Goal: Task Accomplishment & Management: Manage account settings

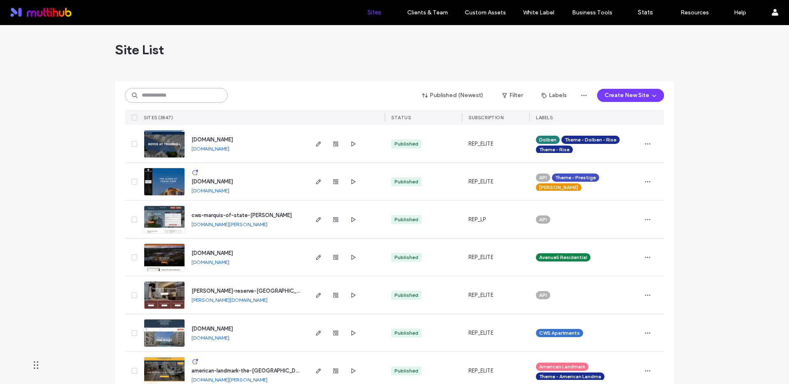
click at [197, 97] on input at bounding box center [176, 95] width 103 height 15
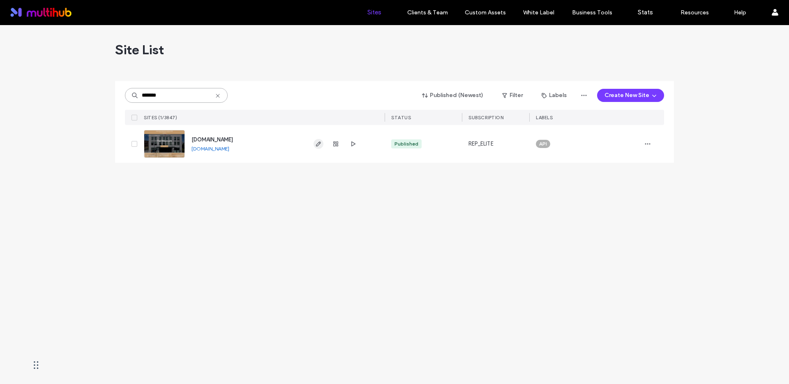
type input "*******"
click at [320, 143] on use "button" at bounding box center [318, 143] width 5 height 5
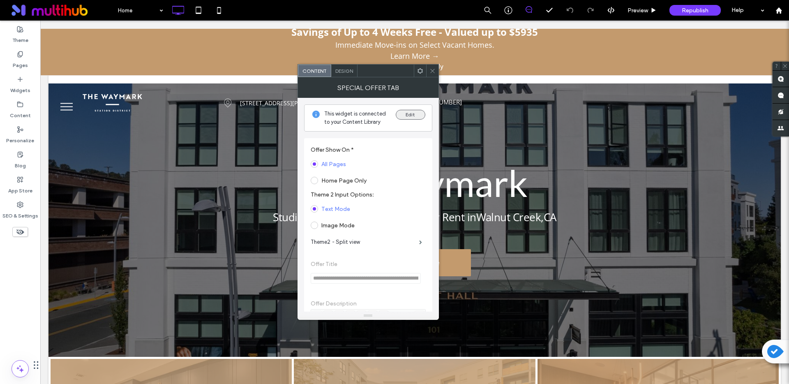
click at [418, 114] on button "Edit" at bounding box center [411, 115] width 30 height 10
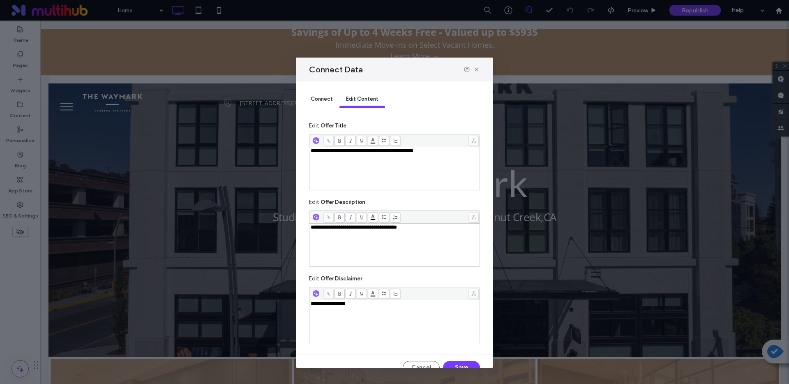
click at [354, 152] on span "**********" at bounding box center [362, 150] width 103 height 5
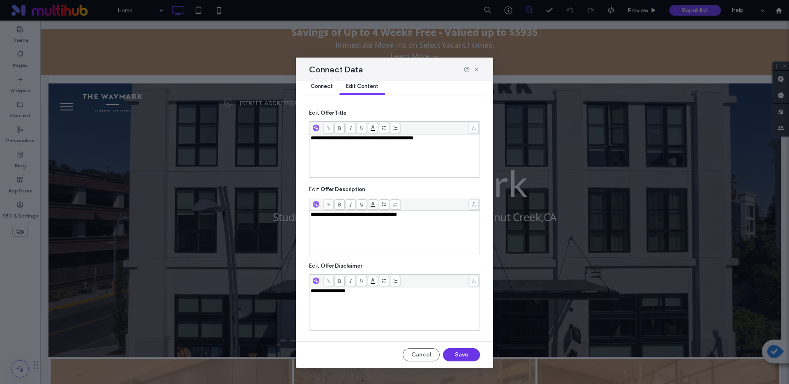
click at [458, 354] on button "Save" at bounding box center [461, 354] width 37 height 13
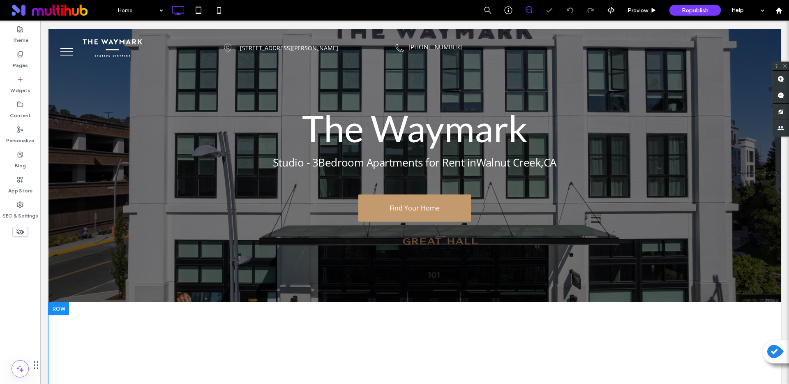
scroll to position [0, 0]
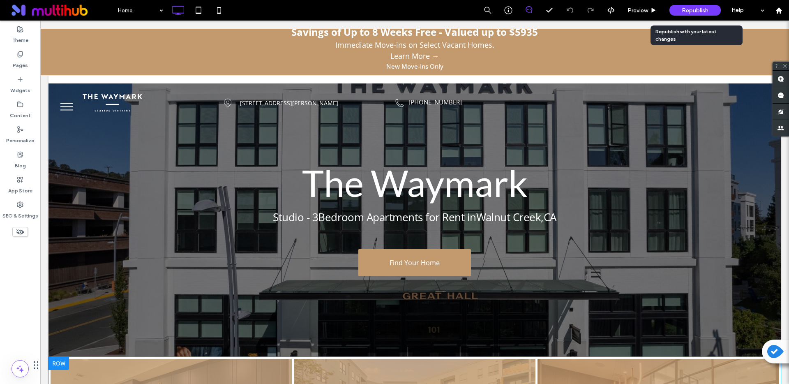
click at [702, 11] on span "Republish" at bounding box center [695, 10] width 27 height 7
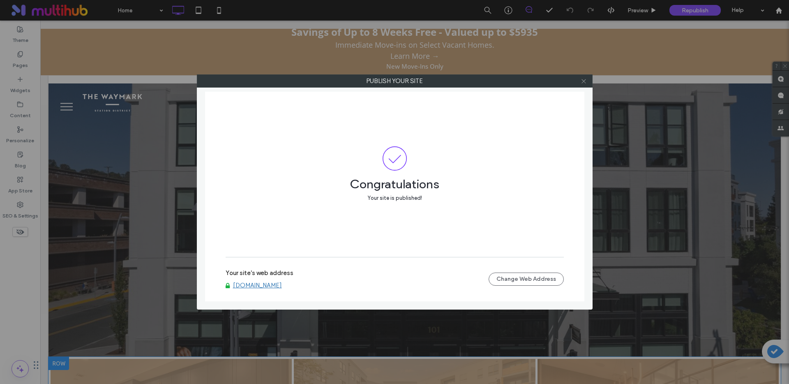
click at [581, 81] on icon at bounding box center [584, 81] width 6 height 6
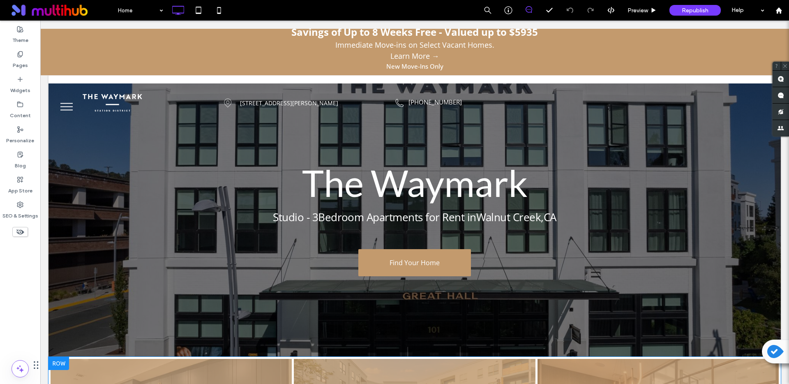
click at [108, 53] on link "Learn More →" at bounding box center [414, 56] width 741 height 11
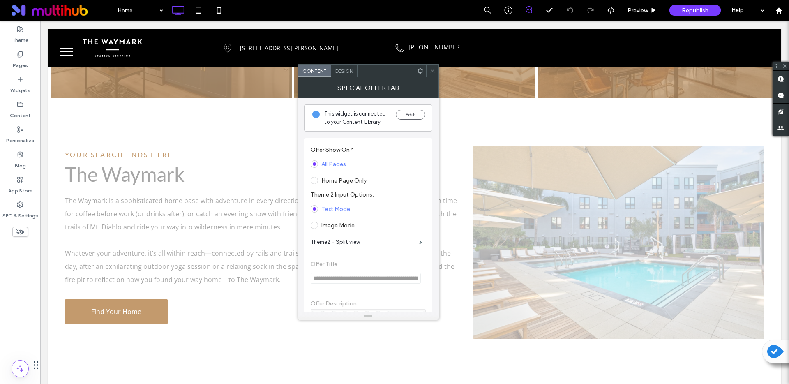
scroll to position [405, 0]
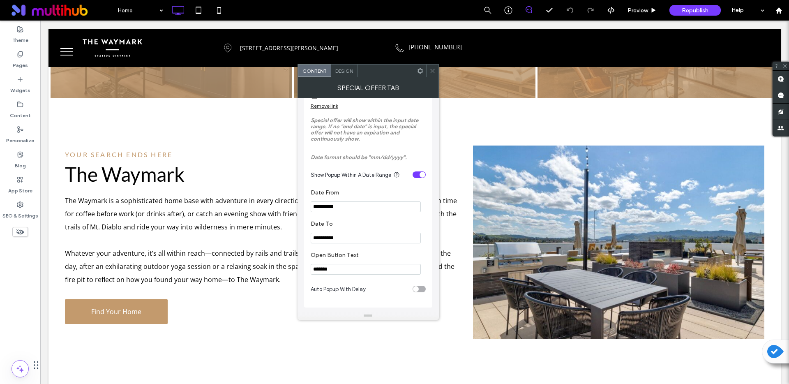
click at [431, 73] on icon at bounding box center [433, 71] width 6 height 6
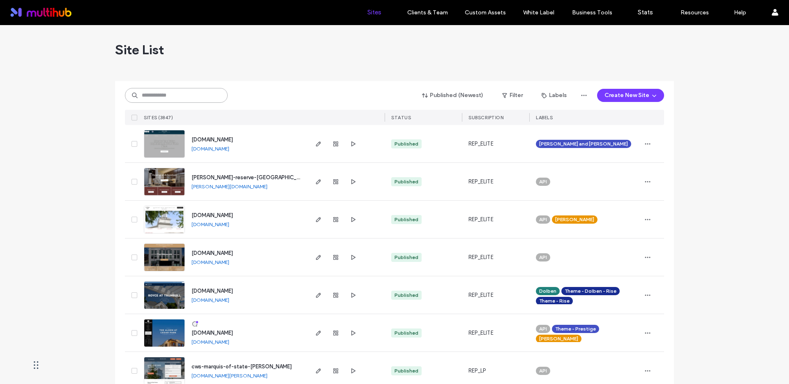
click at [192, 89] on input at bounding box center [176, 95] width 103 height 15
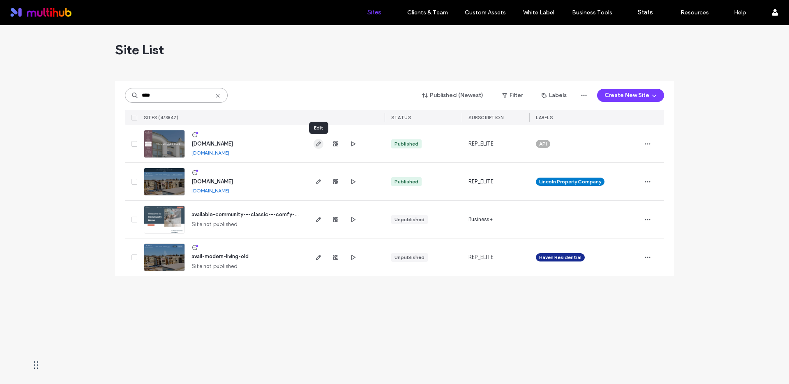
type input "****"
click at [320, 143] on use "button" at bounding box center [318, 143] width 5 height 5
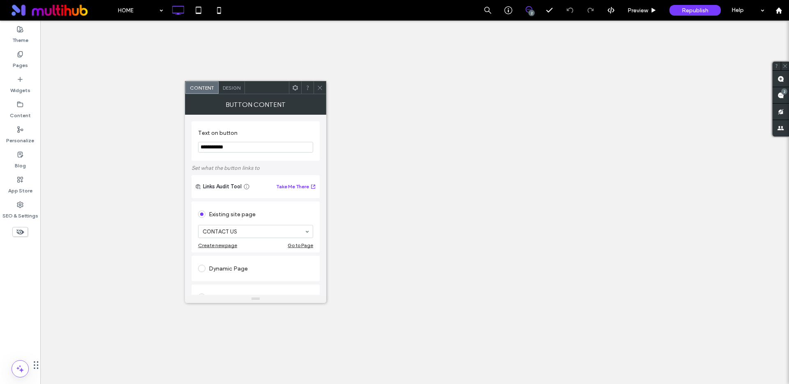
click at [299, 247] on div "Go to Page" at bounding box center [300, 245] width 25 height 6
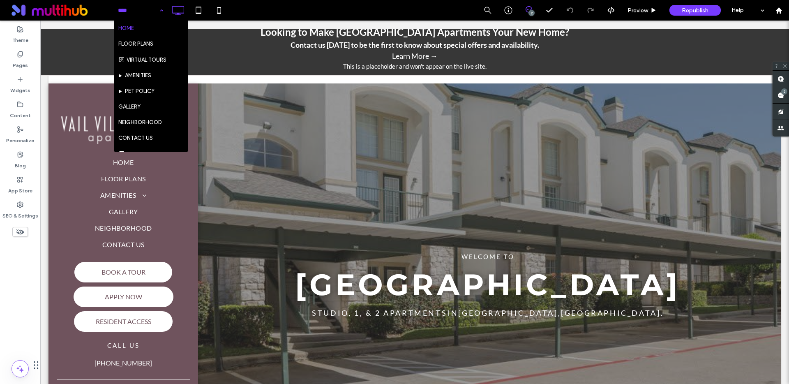
click at [144, 12] on input at bounding box center [138, 10] width 41 height 21
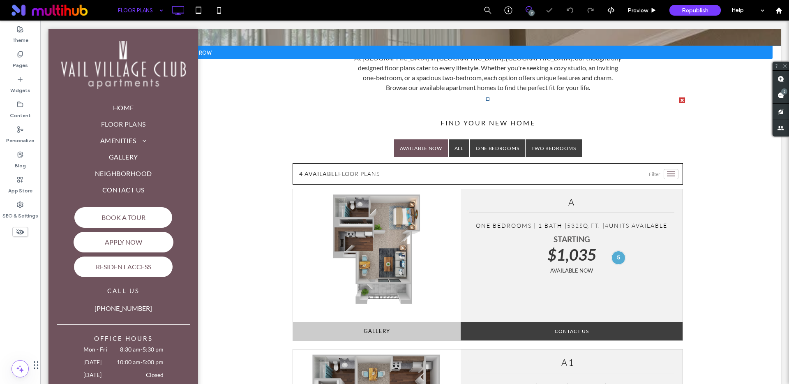
scroll to position [230, 0]
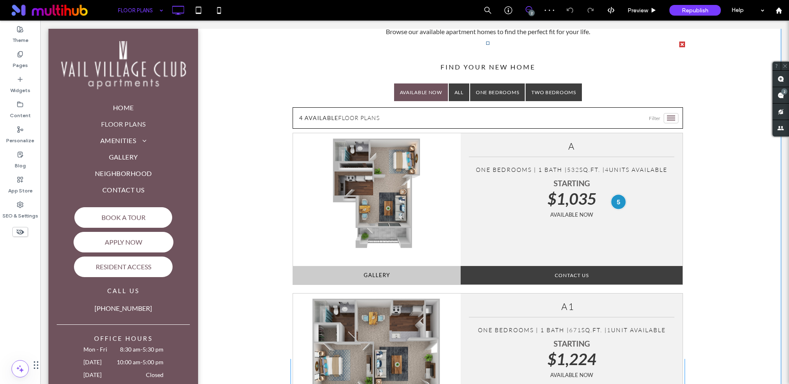
click at [615, 201] on div at bounding box center [618, 201] width 15 height 15
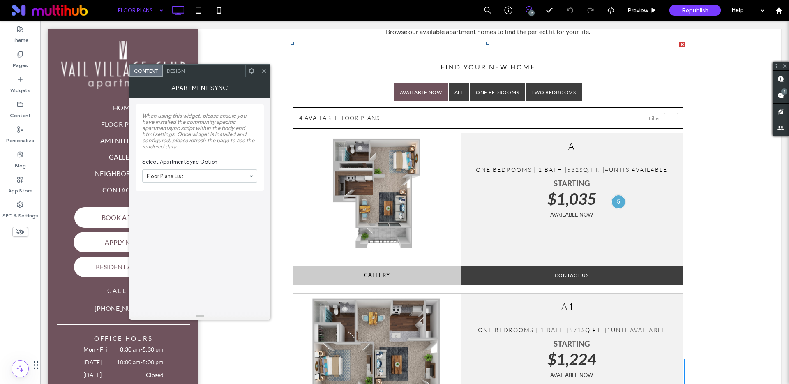
click at [262, 70] on icon at bounding box center [264, 71] width 6 height 6
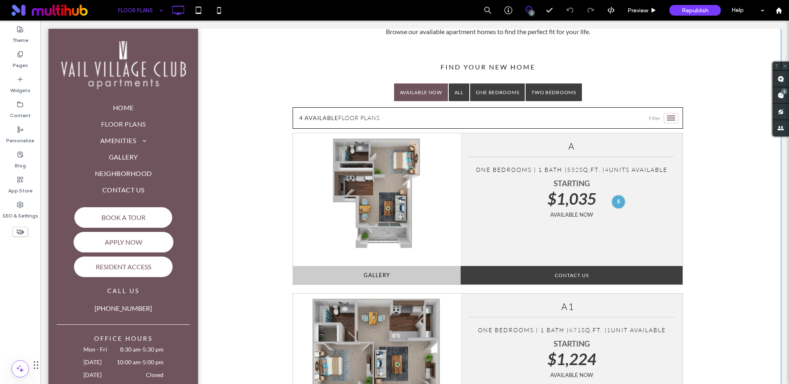
click at [235, 210] on div "At Vail Village Club in Dallas, TX, our thoughtfully designed floor plans cater…" at bounding box center [488, 385] width 586 height 790
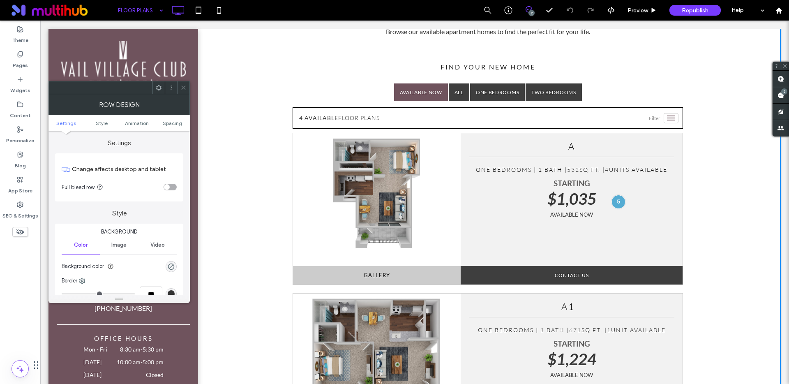
click at [167, 187] on div "toggle" at bounding box center [167, 187] width 6 height 6
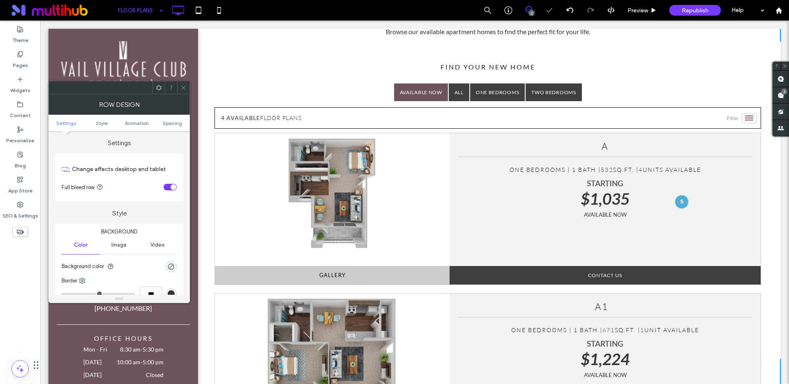
click at [240, 53] on div "find your new home Available Now All One Bedrooms Two Bedrooms 4 AVAILABLE FLOO…" at bounding box center [488, 200] width 586 height 317
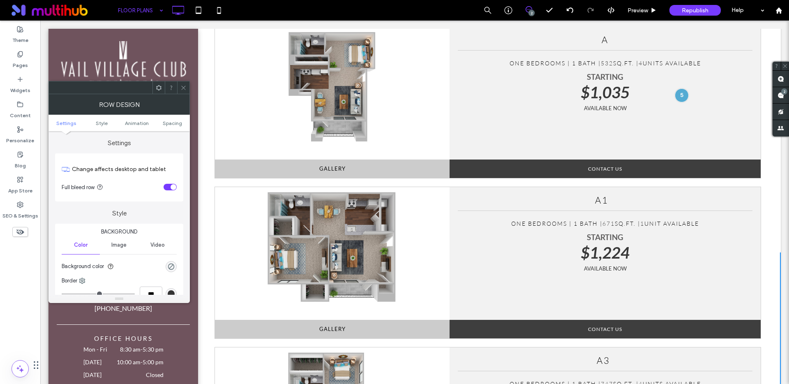
scroll to position [0, 0]
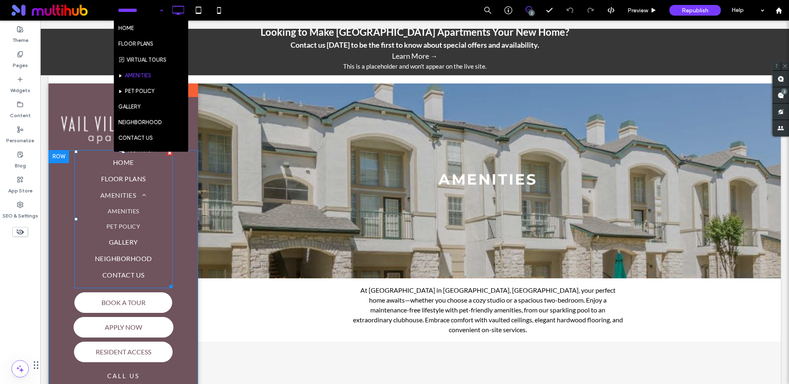
scroll to position [2, 0]
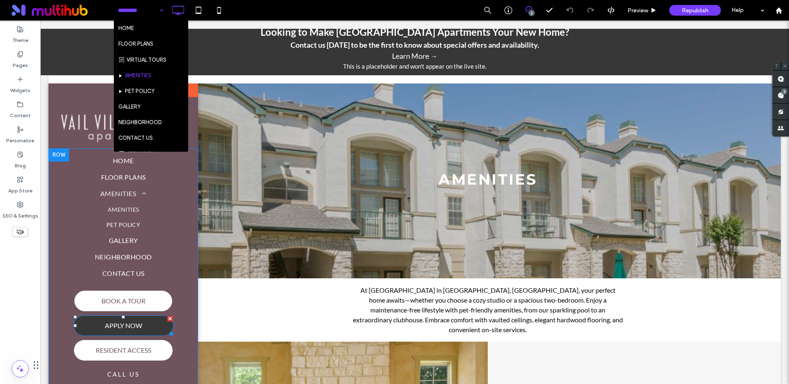
click at [128, 330] on link "APPLY NOW" at bounding box center [124, 325] width 100 height 21
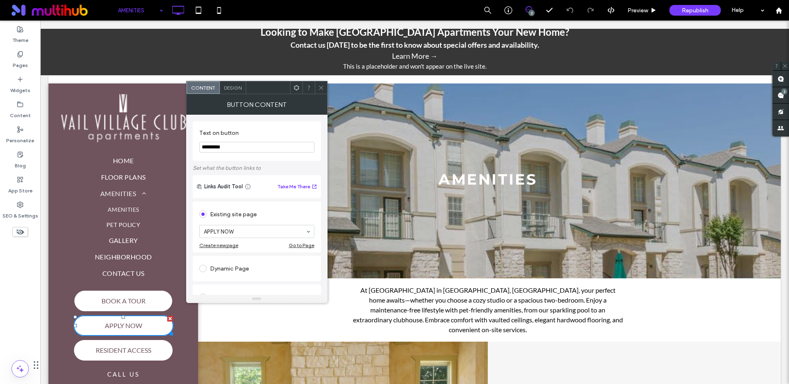
click at [292, 247] on div "Go to Page" at bounding box center [301, 245] width 25 height 6
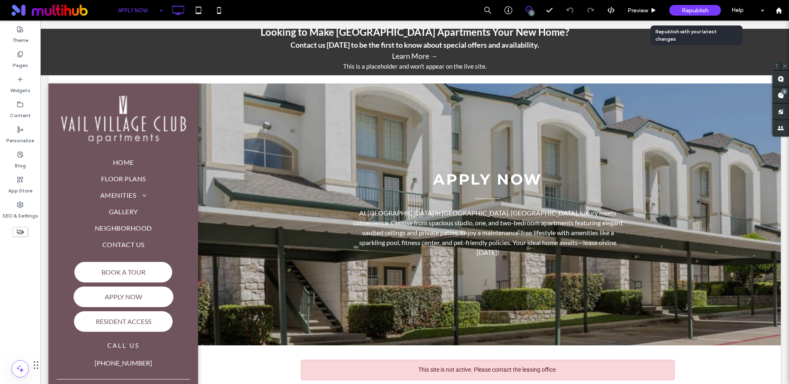
click at [707, 13] on span "Republish" at bounding box center [695, 10] width 27 height 7
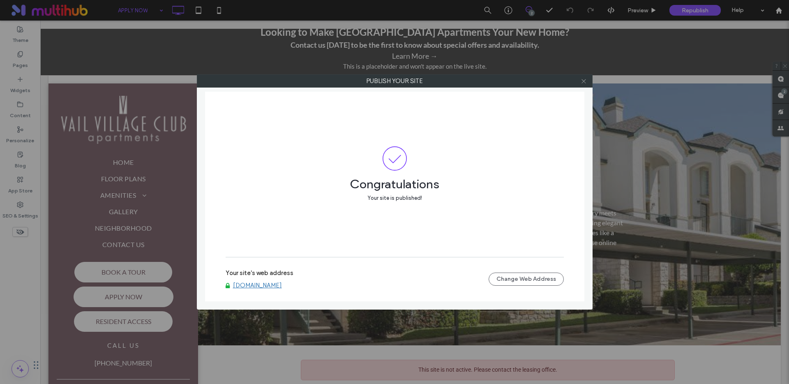
click at [584, 83] on icon at bounding box center [584, 81] width 6 height 6
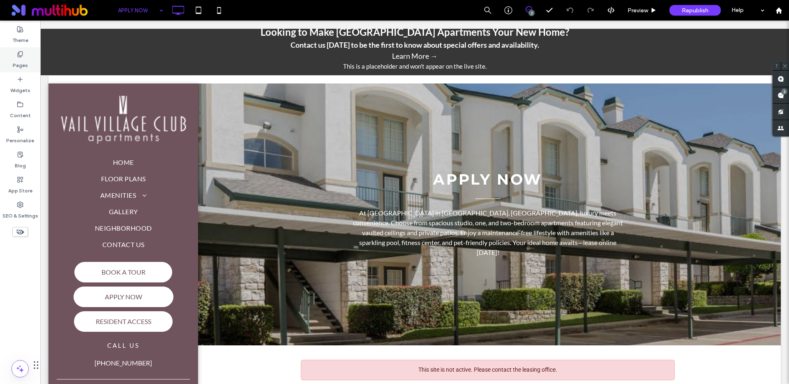
click at [24, 61] on label "Pages" at bounding box center [20, 64] width 15 height 12
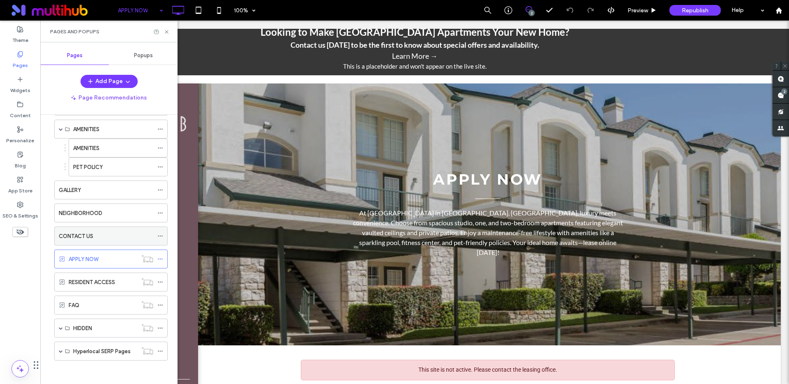
scroll to position [79, 0]
click at [62, 324] on span at bounding box center [61, 327] width 4 height 18
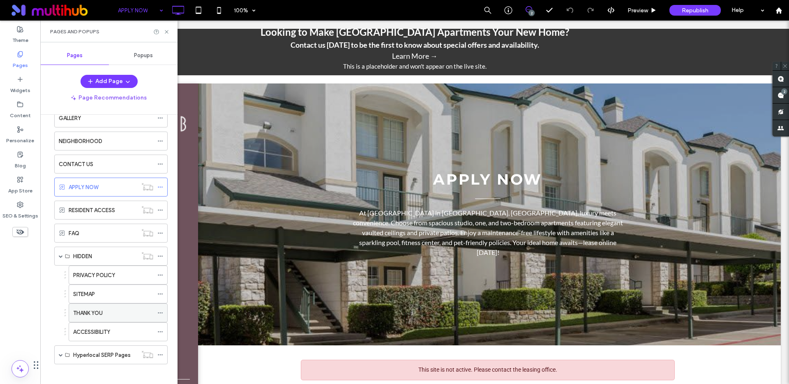
scroll to position [155, 0]
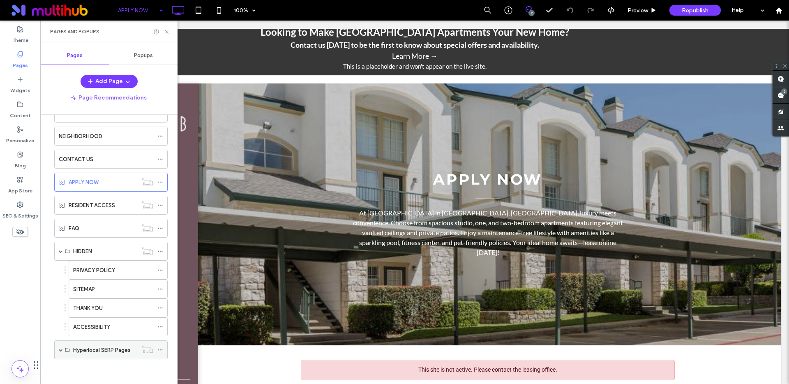
click at [61, 351] on span at bounding box center [61, 350] width 4 height 4
drag, startPoint x: 63, startPoint y: 351, endPoint x: 60, endPoint y: 334, distance: 17.1
click at [63, 351] on div "Hyperlocal SERP Pages" at bounding box center [110, 349] width 113 height 19
click at [106, 139] on div "NEIGHBORHOOD" at bounding box center [106, 136] width 95 height 9
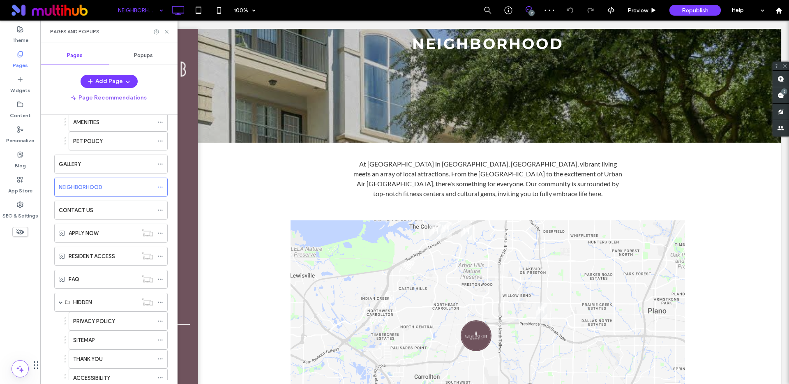
scroll to position [12, 0]
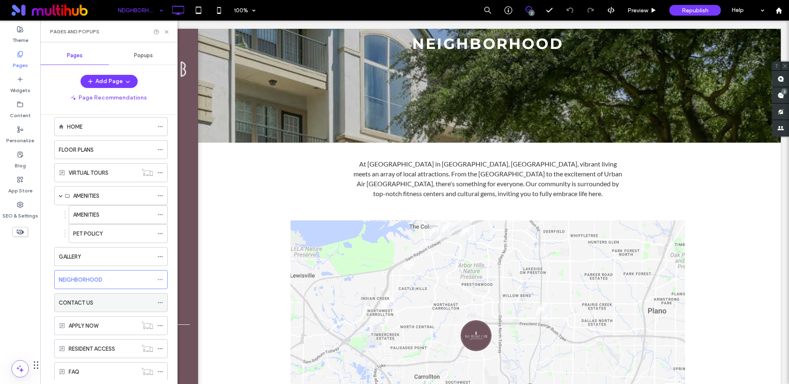
click at [97, 298] on div "CONTACT US" at bounding box center [106, 302] width 95 height 9
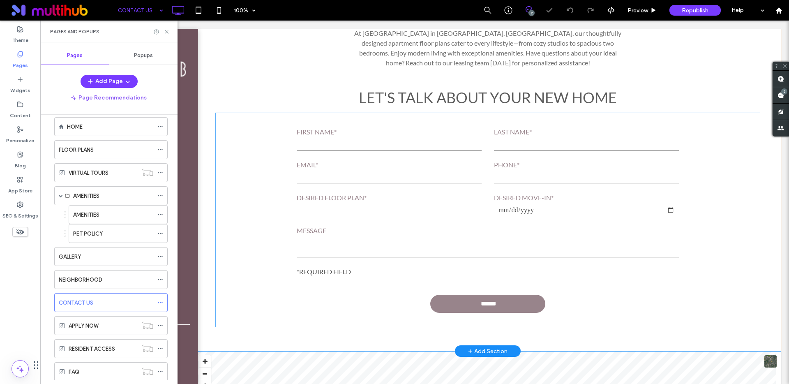
scroll to position [212, 0]
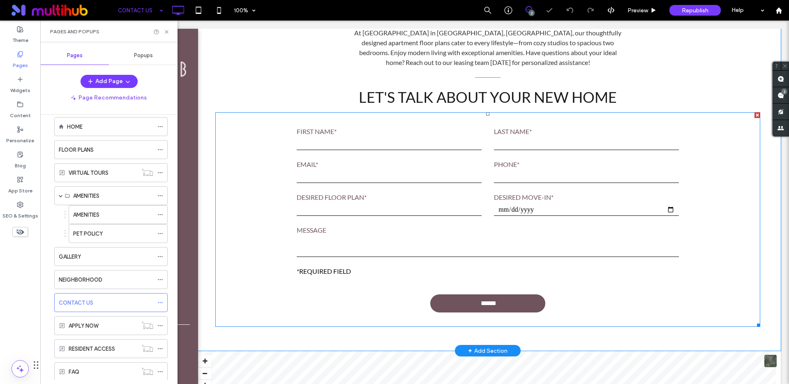
click at [407, 222] on form "**********" at bounding box center [488, 219] width 395 height 215
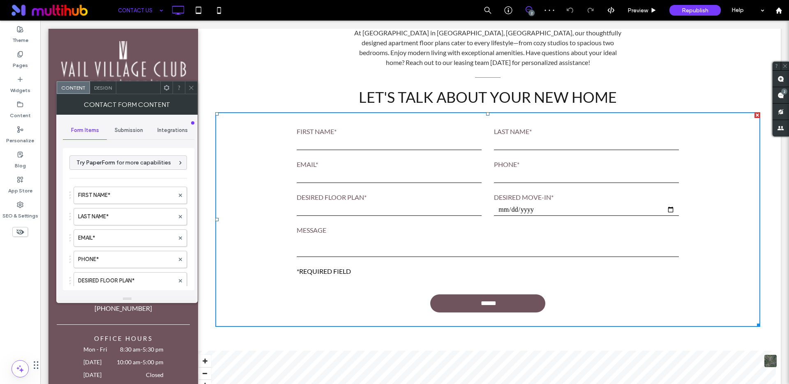
click at [190, 87] on icon at bounding box center [191, 88] width 6 height 6
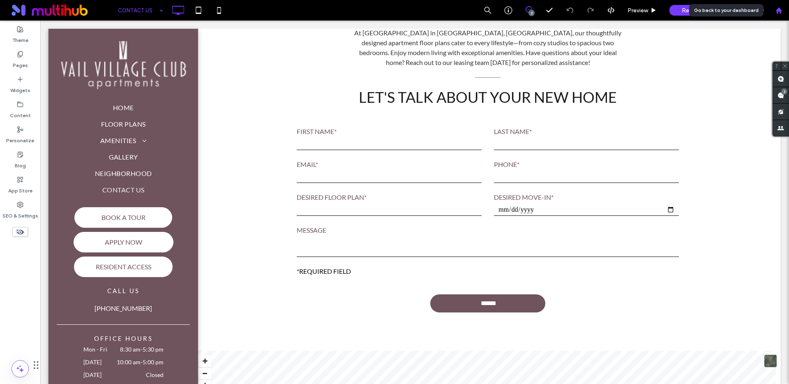
click at [782, 13] on icon at bounding box center [779, 10] width 7 height 7
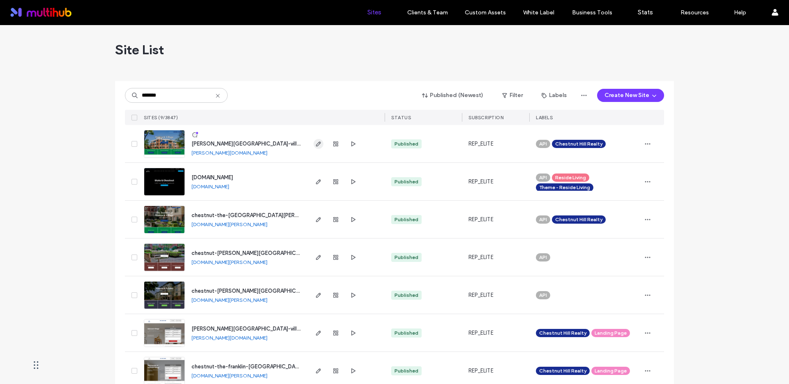
type input "*******"
click at [320, 146] on span "button" at bounding box center [319, 144] width 10 height 10
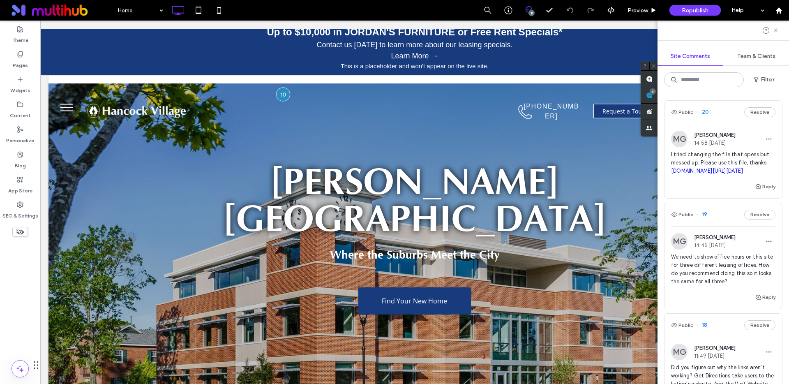
click at [724, 164] on span "I tried changing the file that opens but messed up. Please use this file, thank…" at bounding box center [723, 162] width 104 height 25
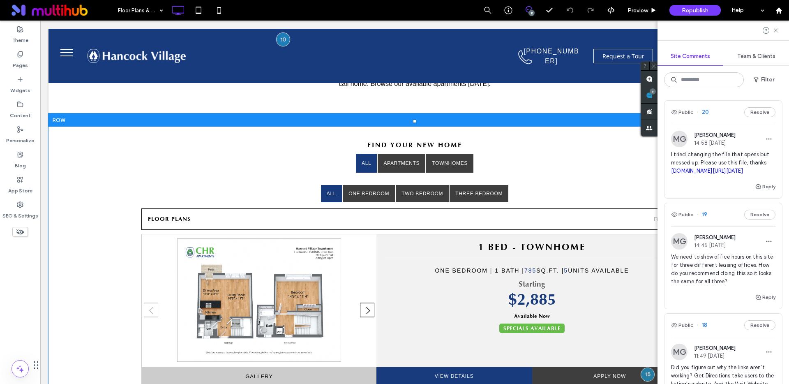
scroll to position [22, 0]
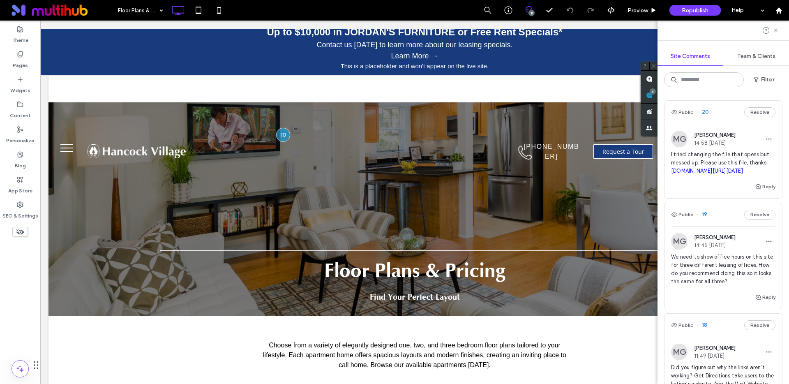
click at [728, 154] on span "I tried changing the file that opens but messed up. Please use this file, thank…" at bounding box center [723, 162] width 104 height 25
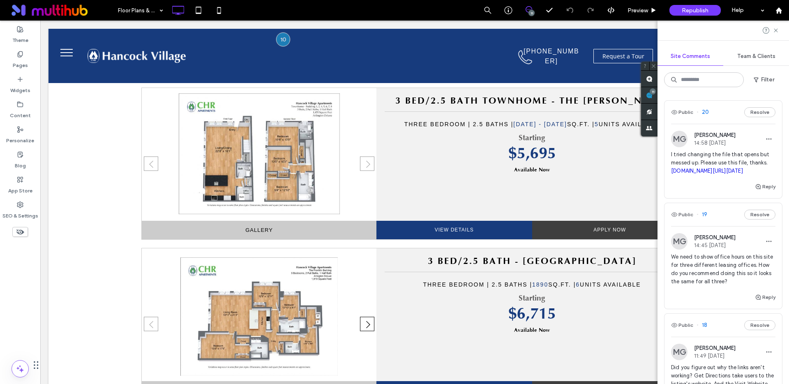
scroll to position [2397, 0]
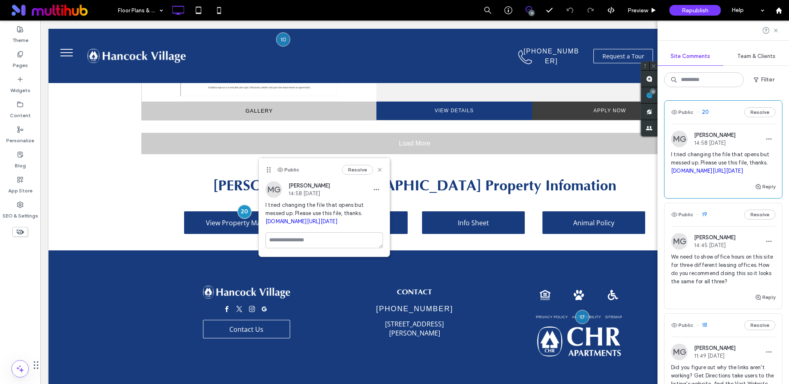
click at [729, 286] on span "We need to show office hours on this site for three different leasing offices. …" at bounding box center [723, 269] width 104 height 33
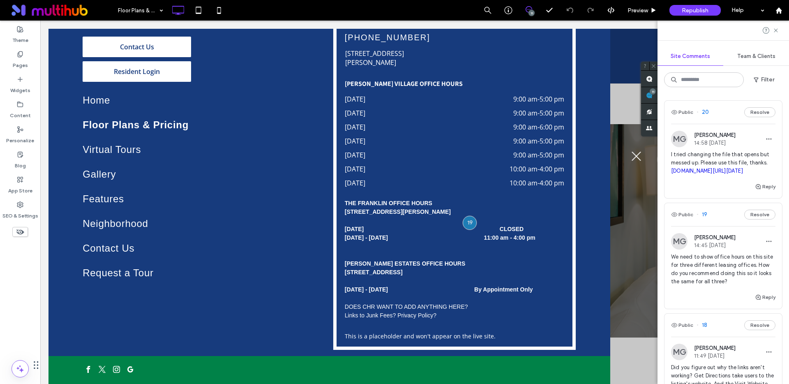
scroll to position [28, 0]
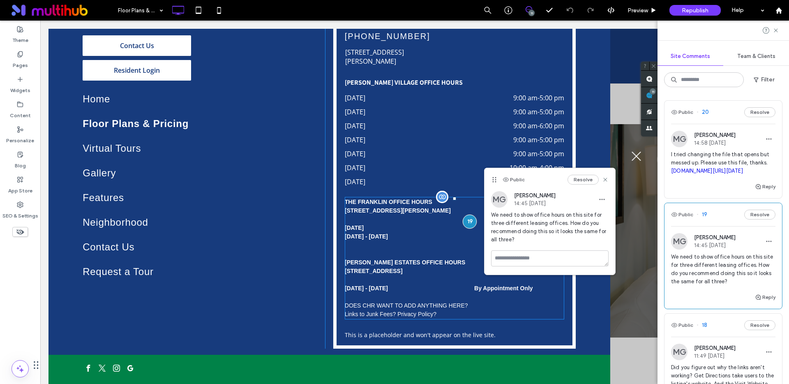
click at [408, 230] on strong "MONDAY CLOSED" at bounding box center [434, 227] width 179 height 7
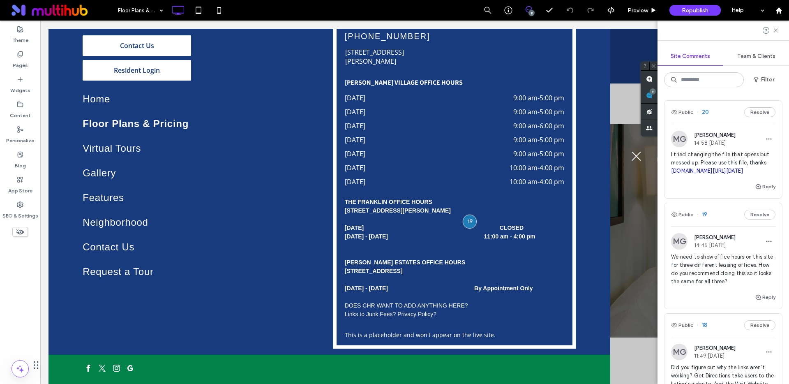
click at [736, 286] on span "We need to show office hours on this site for three different leasing offices. …" at bounding box center [723, 269] width 104 height 33
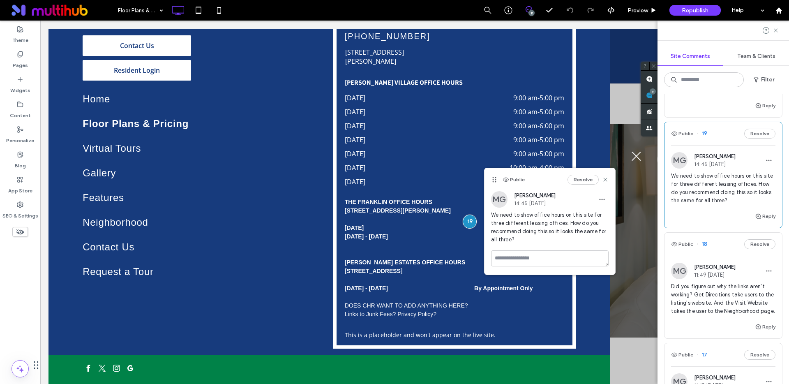
scroll to position [83, 0]
click at [712, 307] on span "Did you figure out why the links aren't working? Get Directions take users to t…" at bounding box center [723, 296] width 104 height 33
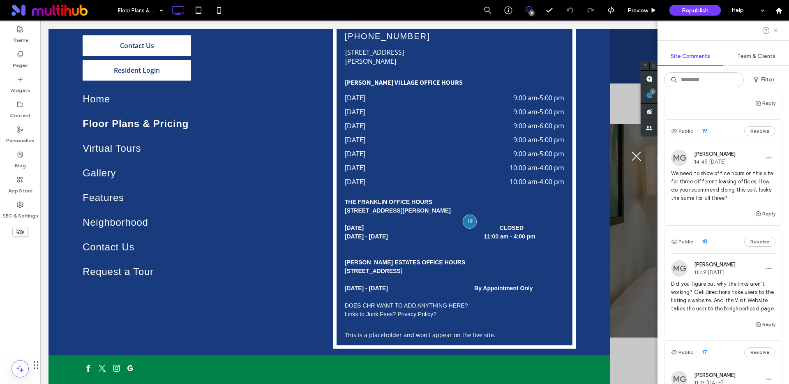
click at [709, 315] on div "Floor Plans & Pricing 11 Preview Republish Help Site Comments Team & Clients Fi…" at bounding box center [394, 192] width 789 height 384
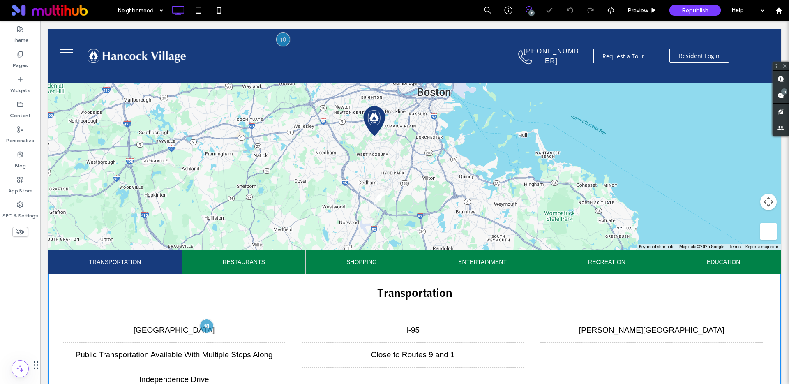
scroll to position [479, 0]
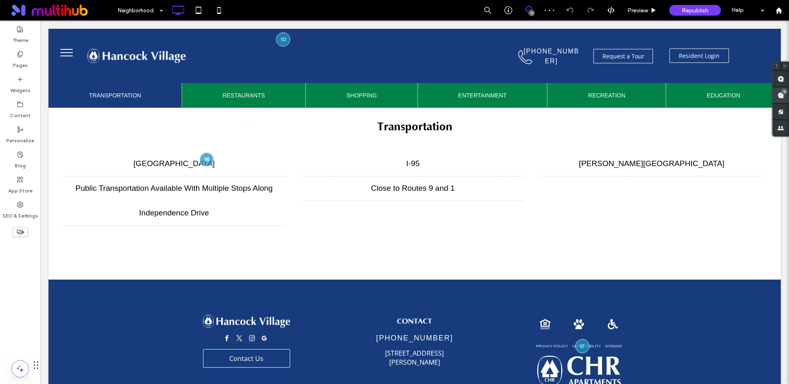
click at [780, 96] on use at bounding box center [781, 95] width 7 height 7
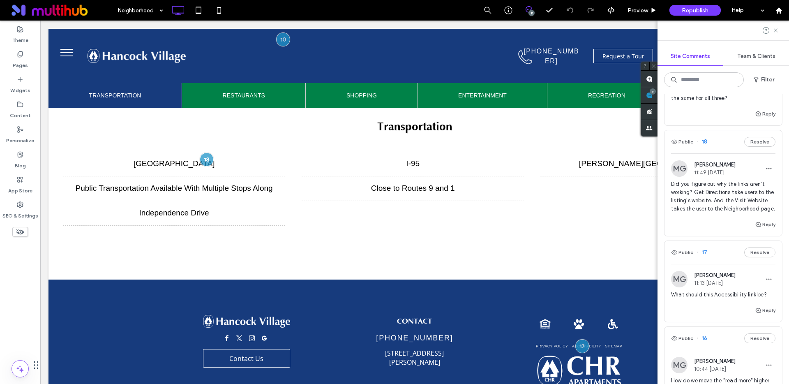
scroll to position [185, 0]
click at [721, 297] on span "What should this Accessibility link be?" at bounding box center [723, 293] width 104 height 8
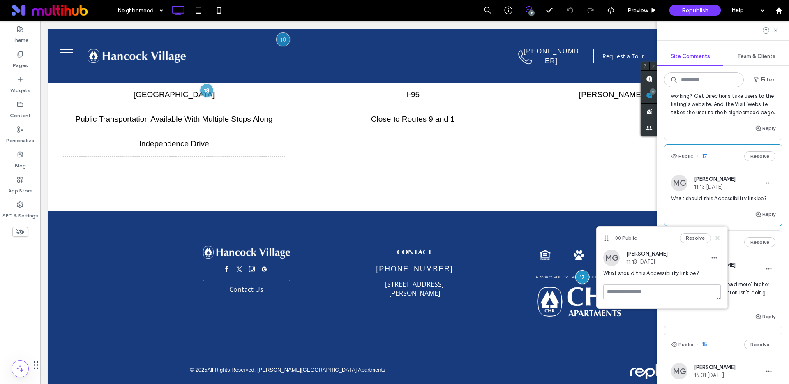
scroll to position [280, 0]
click at [719, 238] on icon at bounding box center [717, 238] width 7 height 7
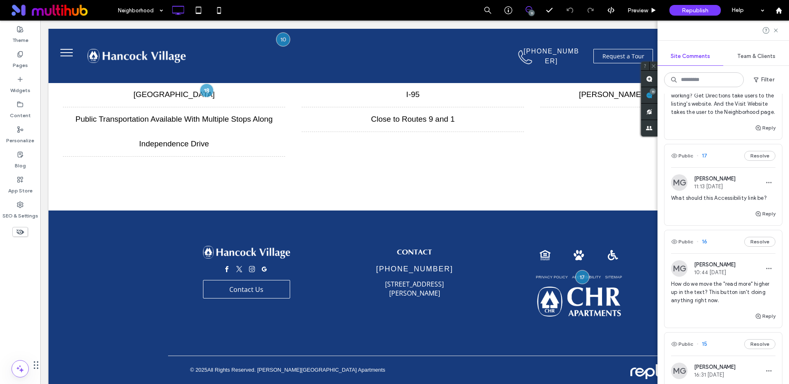
click at [715, 305] on span "How do we move the "read more" higher up in the text? This button isn't doing a…" at bounding box center [723, 292] width 104 height 25
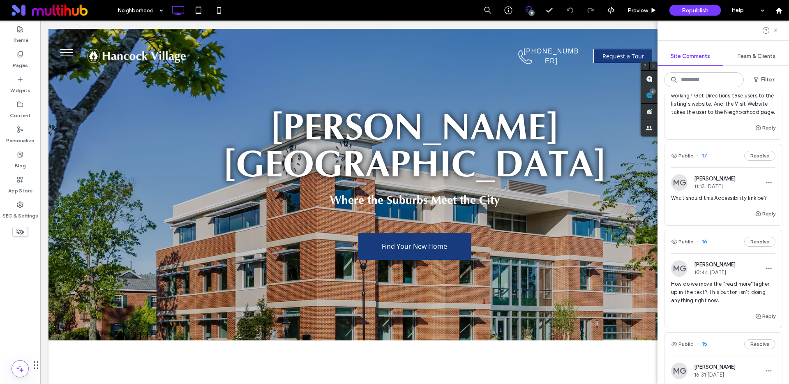
scroll to position [0, 0]
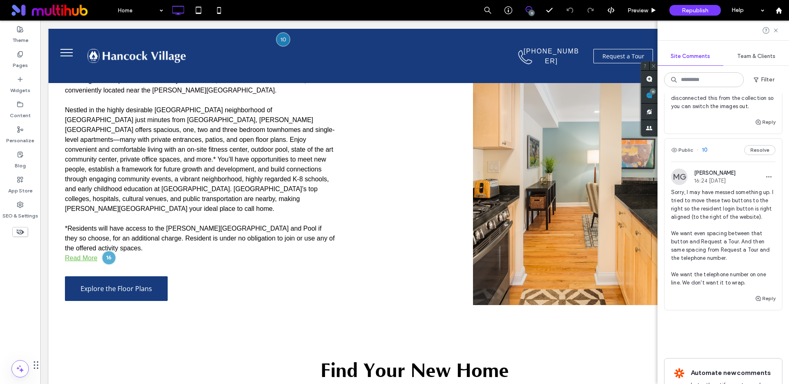
scroll to position [1341, 0]
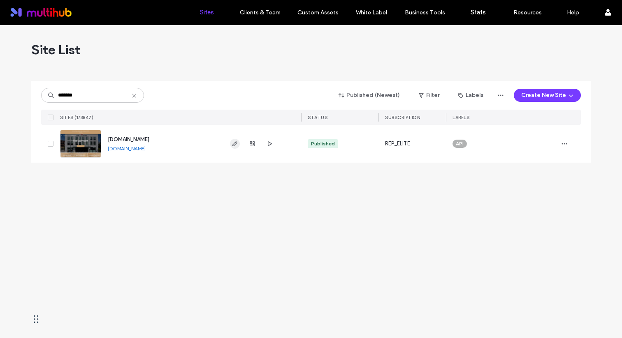
type input "*******"
click at [235, 143] on icon "button" at bounding box center [234, 144] width 7 height 7
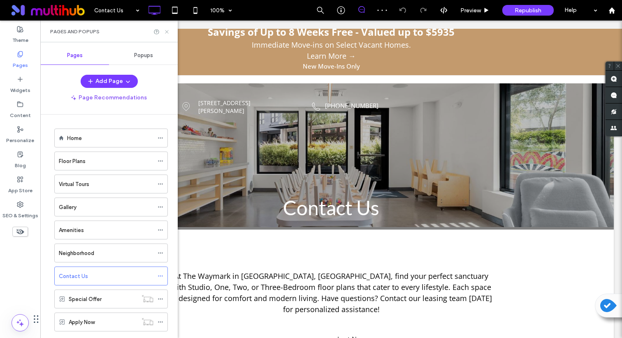
click at [165, 31] on icon at bounding box center [167, 32] width 6 height 6
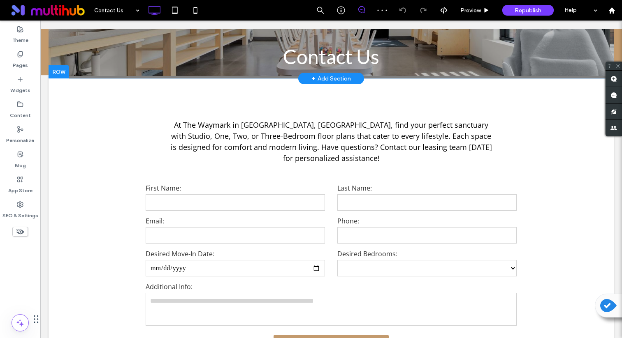
scroll to position [153, 0]
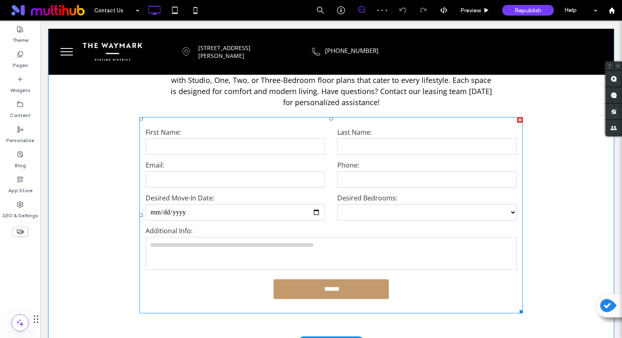
click at [314, 172] on input "email" at bounding box center [235, 179] width 179 height 16
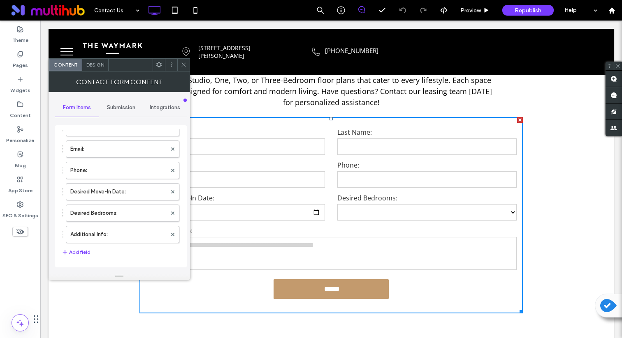
scroll to position [0, 0]
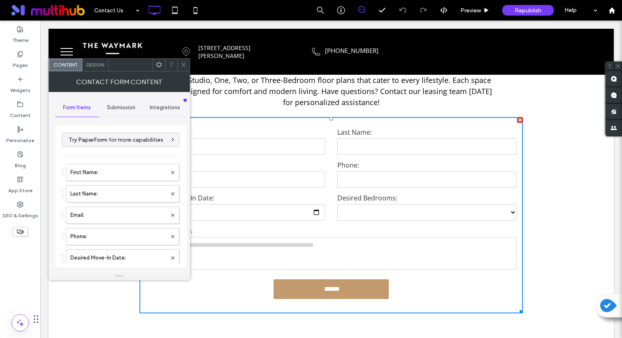
click at [159, 67] on icon at bounding box center [159, 65] width 6 height 6
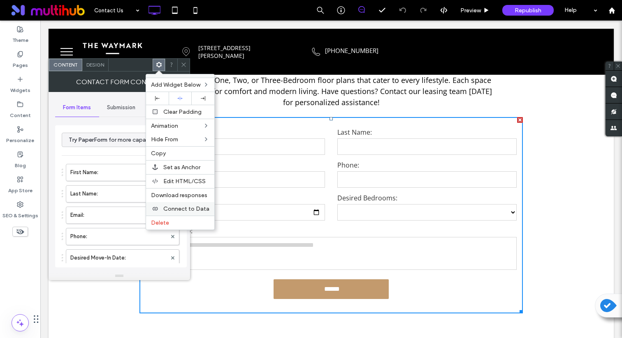
click at [187, 206] on span "Connect to Data" at bounding box center [186, 209] width 46 height 7
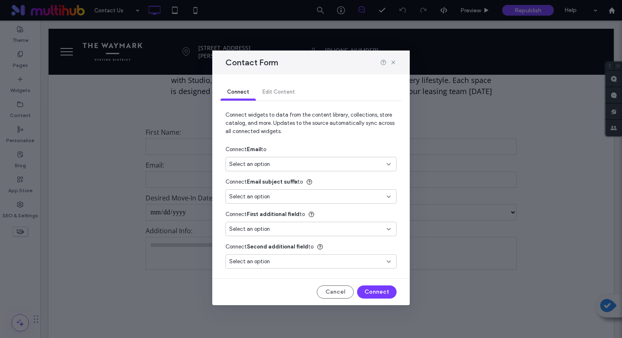
click at [285, 92] on div "Connect Edit Content" at bounding box center [310, 92] width 181 height 16
click at [392, 62] on icon at bounding box center [393, 62] width 7 height 7
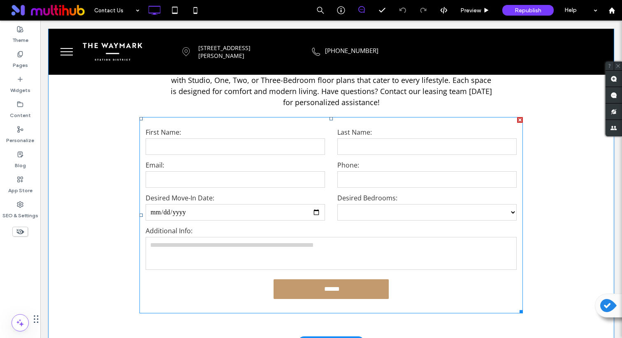
click at [380, 163] on label "Phone:" at bounding box center [426, 165] width 179 height 10
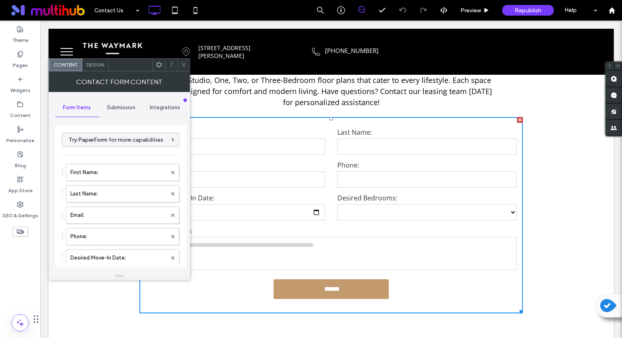
click at [165, 104] on div "Integrations" at bounding box center [165, 108] width 44 height 18
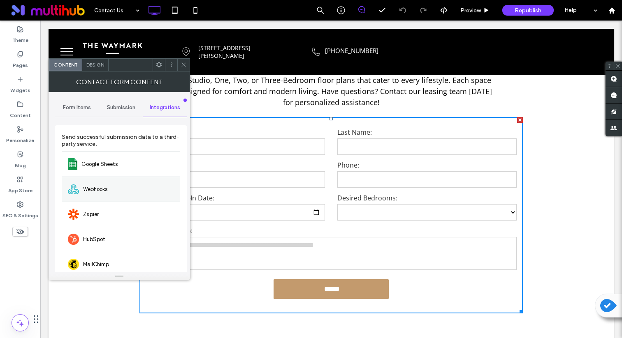
click at [132, 191] on div "Webhooks" at bounding box center [121, 189] width 118 height 25
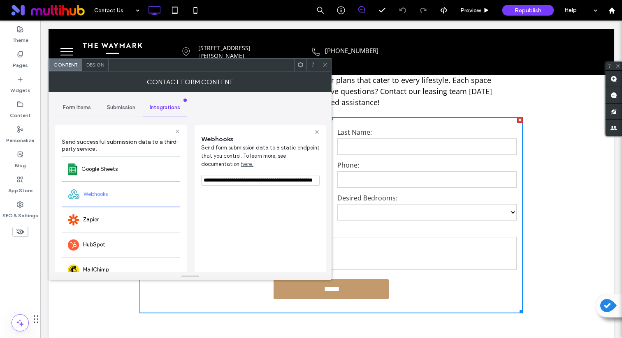
click at [239, 182] on input "**********" at bounding box center [260, 180] width 118 height 11
click at [275, 129] on div at bounding box center [260, 131] width 118 height 5
click at [260, 183] on input "**********" at bounding box center [260, 180] width 118 height 11
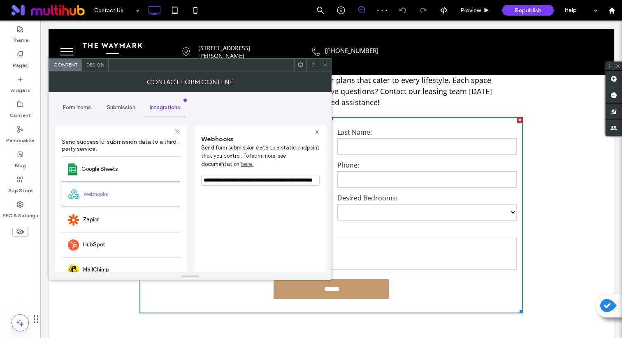
click at [260, 183] on input "**********" at bounding box center [260, 180] width 118 height 11
paste input "*****"
type input "**********"
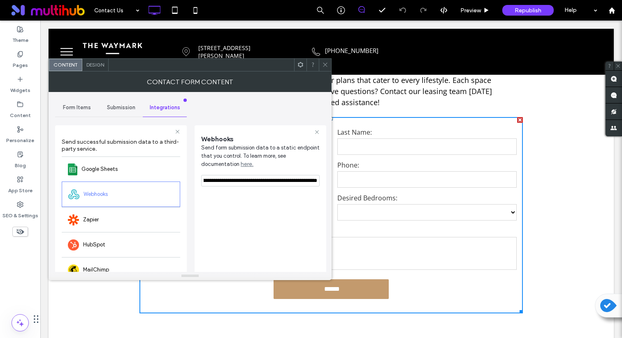
scroll to position [0, 0]
click at [219, 107] on div "**********" at bounding box center [190, 218] width 270 height 253
click at [110, 109] on span "Submission" at bounding box center [121, 107] width 28 height 7
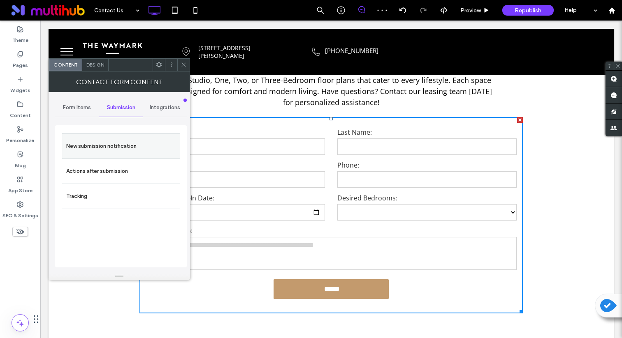
click at [103, 138] on div "New submission notification" at bounding box center [121, 146] width 118 height 25
click at [106, 143] on label "New submission notification" at bounding box center [121, 146] width 110 height 16
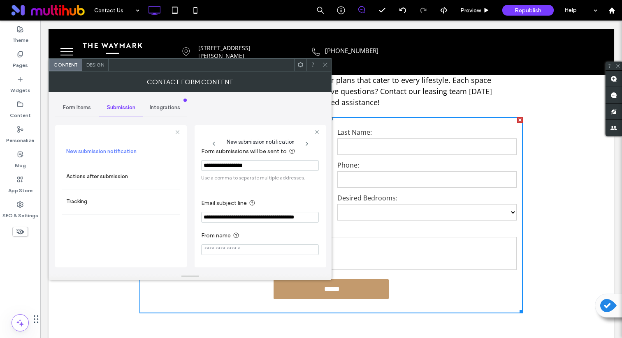
scroll to position [8, 0]
click at [76, 114] on div "Form Items" at bounding box center [77, 108] width 44 height 18
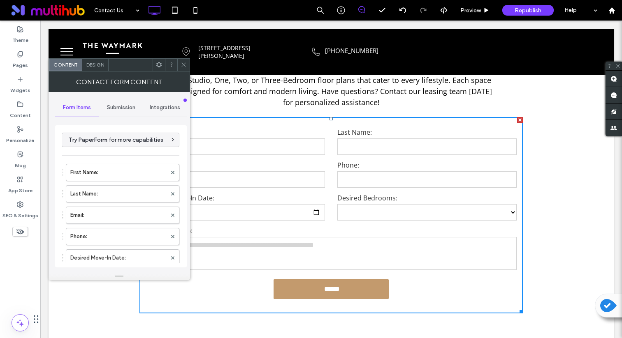
click at [162, 103] on div "Integrations" at bounding box center [165, 108] width 44 height 18
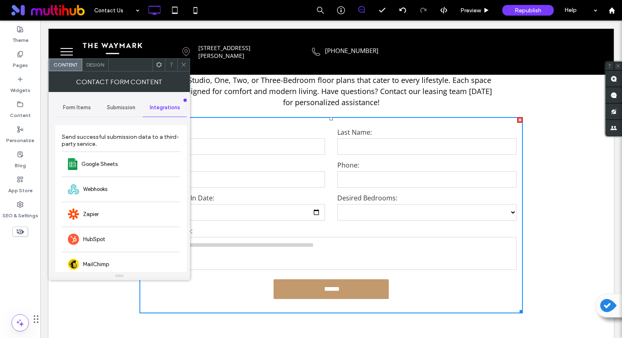
click at [121, 111] on div "Submission" at bounding box center [121, 108] width 44 height 18
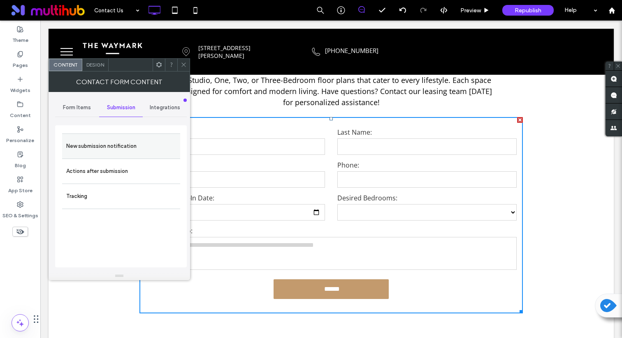
click at [121, 146] on label "New submission notification" at bounding box center [121, 146] width 110 height 16
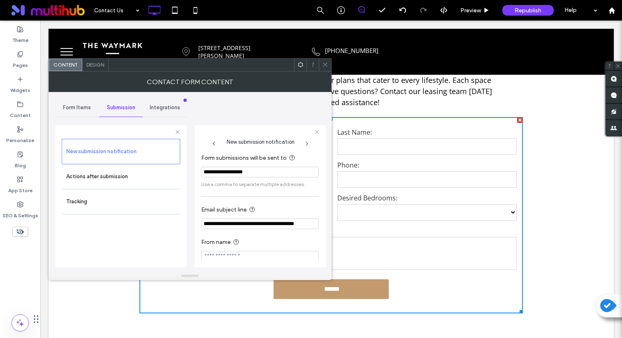
click at [249, 173] on input "**********" at bounding box center [260, 172] width 118 height 11
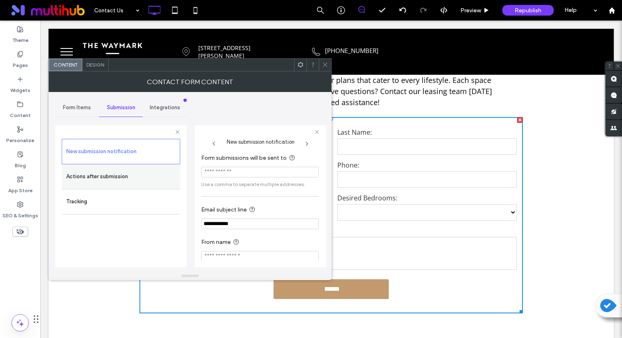
type input "**********"
click at [111, 178] on label "Actions after submission" at bounding box center [121, 177] width 110 height 16
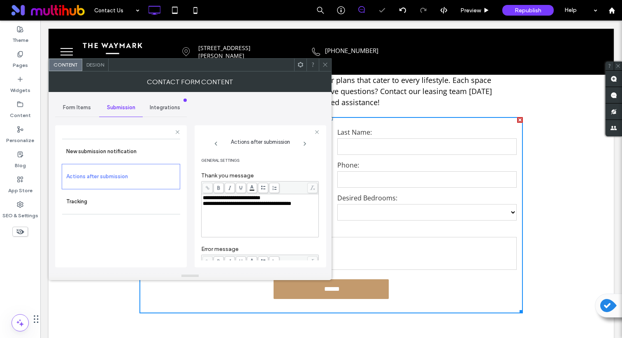
scroll to position [2, 0]
click at [80, 109] on span "Form Items" at bounding box center [77, 107] width 28 height 7
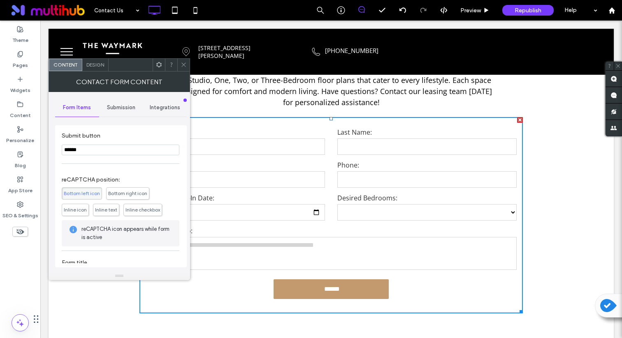
scroll to position [231, 0]
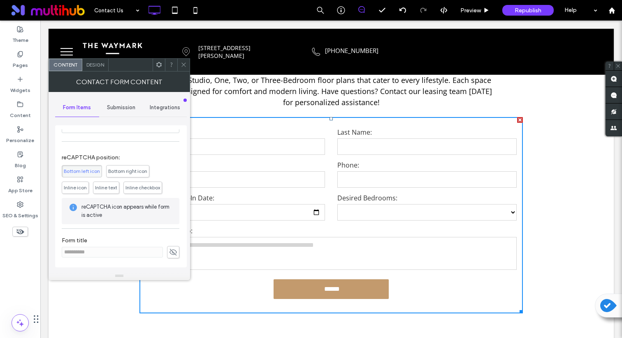
drag, startPoint x: 137, startPoint y: 236, endPoint x: 122, endPoint y: 249, distance: 19.8
click at [137, 236] on div "**********" at bounding box center [121, 248] width 118 height 30
click at [169, 252] on use at bounding box center [172, 252] width 7 height 7
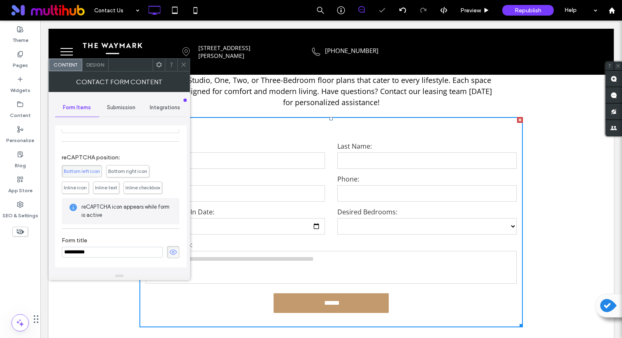
click at [126, 254] on input "**********" at bounding box center [112, 252] width 101 height 11
type input "**********"
click at [169, 255] on icon at bounding box center [173, 252] width 8 height 9
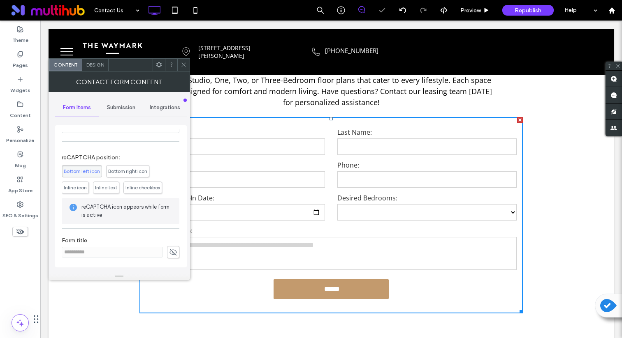
click at [185, 64] on icon at bounding box center [183, 65] width 6 height 6
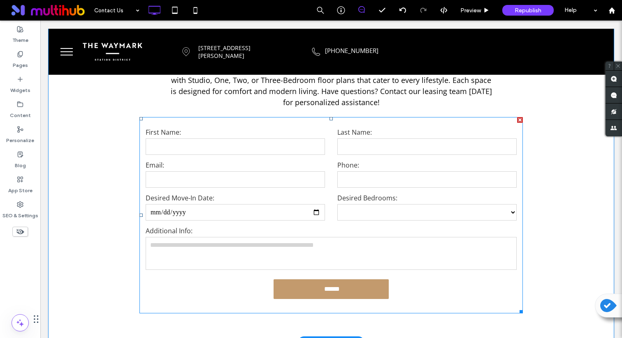
click at [273, 185] on input "email" at bounding box center [235, 179] width 179 height 16
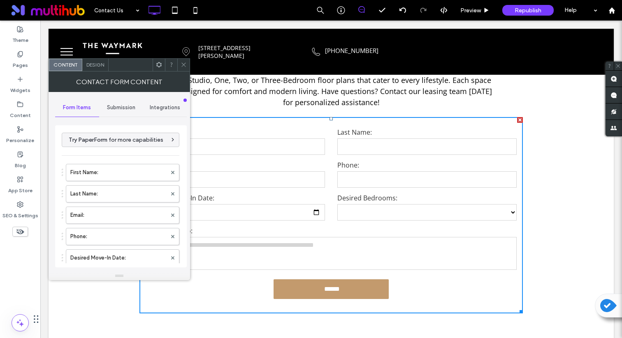
click at [157, 65] on icon at bounding box center [159, 65] width 6 height 6
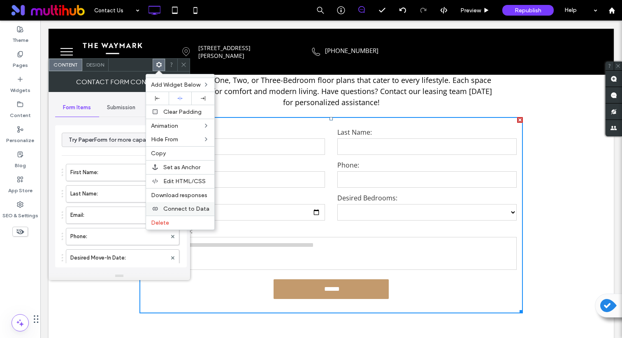
click at [185, 208] on span "Connect to Data" at bounding box center [186, 209] width 46 height 7
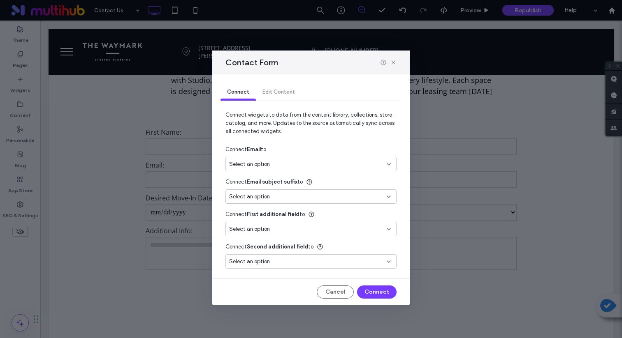
click at [308, 225] on div "Select an option" at bounding box center [306, 229] width 154 height 8
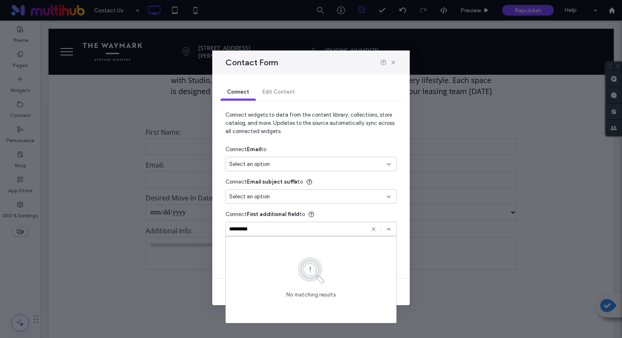
scroll to position [0, 0]
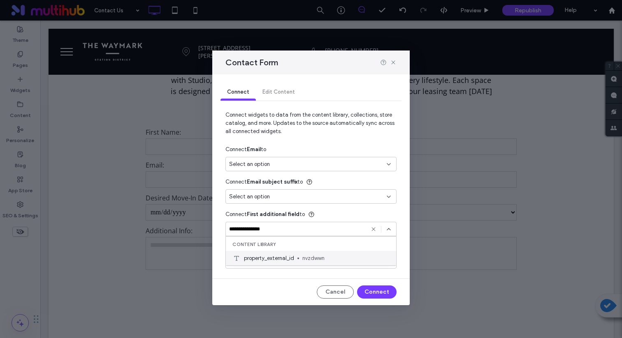
type input "**********"
click at [316, 261] on span "nvzdwwn" at bounding box center [345, 258] width 87 height 8
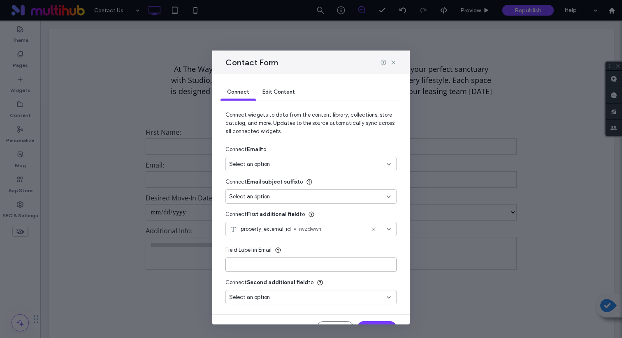
click at [291, 267] on input at bounding box center [310, 265] width 171 height 14
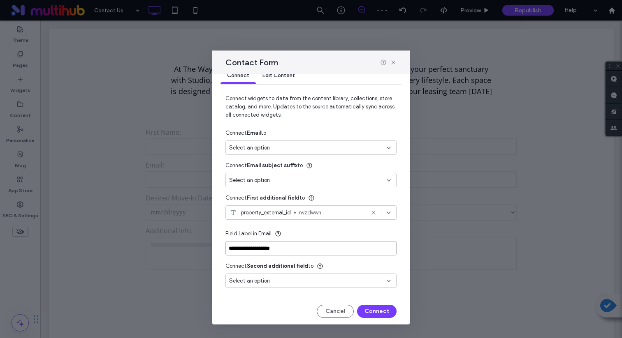
scroll to position [17, 0]
type input "**********"
click at [299, 282] on div "Select an option" at bounding box center [306, 281] width 154 height 8
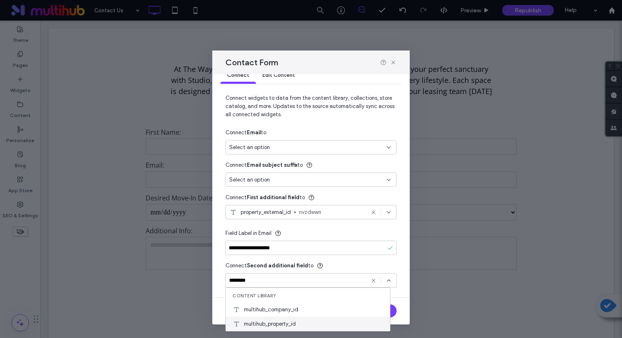
type input "********"
click at [300, 325] on div "multihub_property_id" at bounding box center [308, 324] width 164 height 14
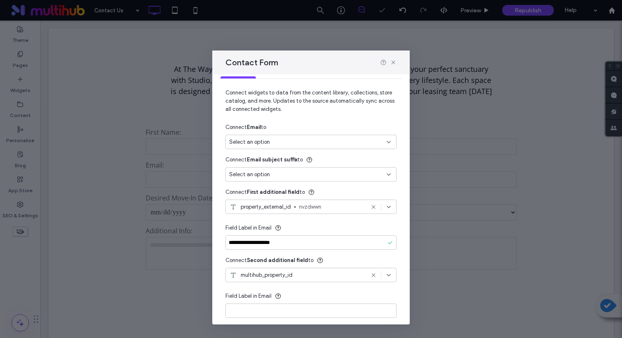
scroll to position [53, 0]
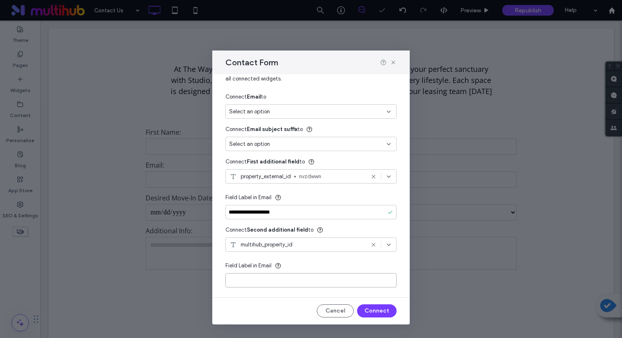
click at [295, 278] on input at bounding box center [310, 280] width 171 height 14
type input "**********"
click at [365, 310] on button "Connect" at bounding box center [376, 311] width 39 height 13
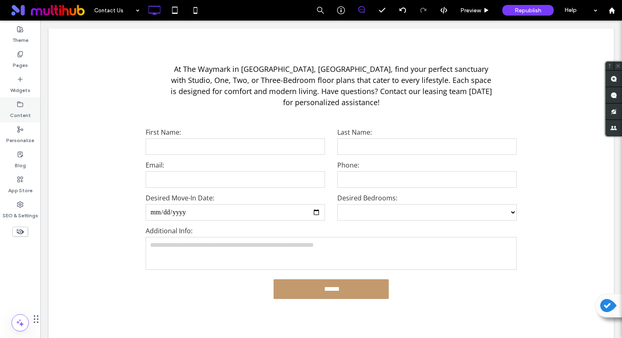
click at [20, 111] on label "Content" at bounding box center [20, 114] width 21 height 12
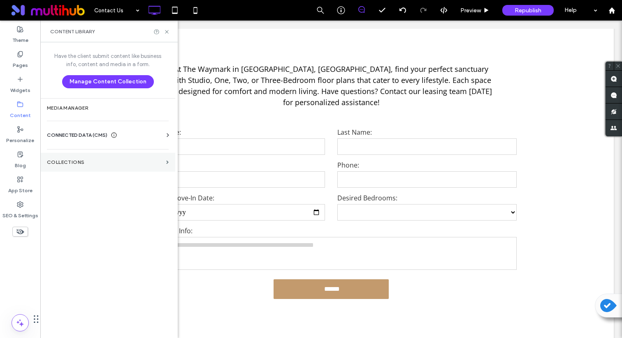
click at [110, 159] on label "Collections" at bounding box center [105, 162] width 116 height 6
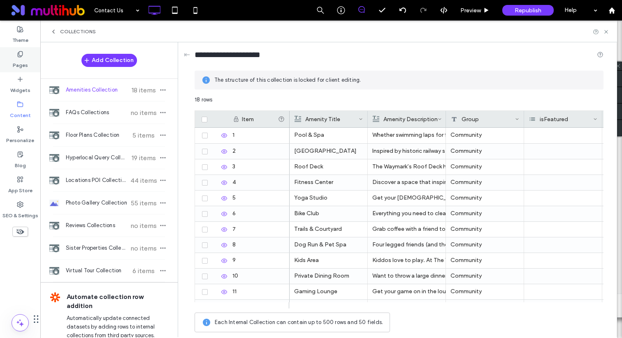
click at [17, 53] on icon at bounding box center [20, 54] width 7 height 7
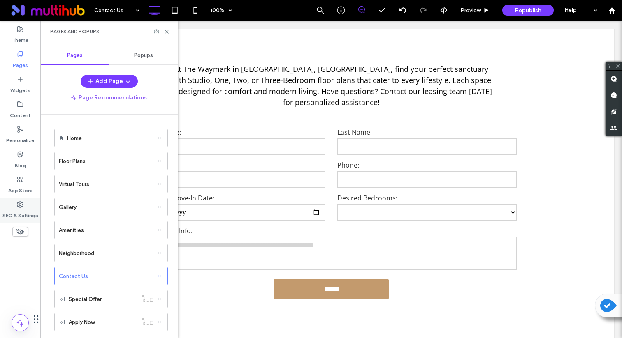
click at [20, 214] on label "SEO & Settings" at bounding box center [20, 214] width 36 height 12
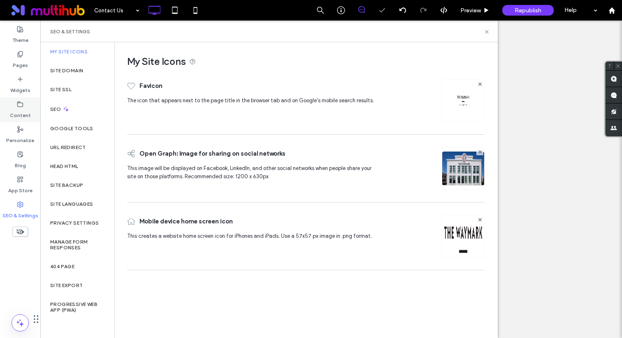
click at [20, 109] on label "Content" at bounding box center [20, 114] width 21 height 12
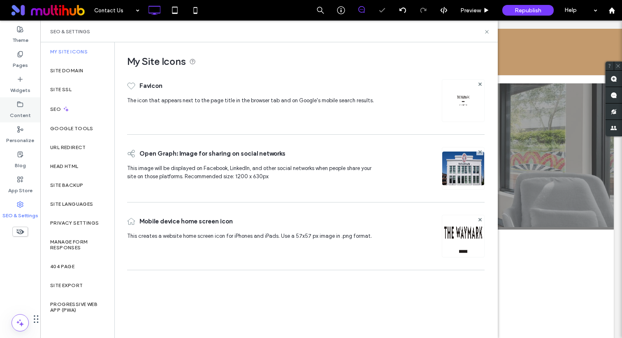
scroll to position [0, 0]
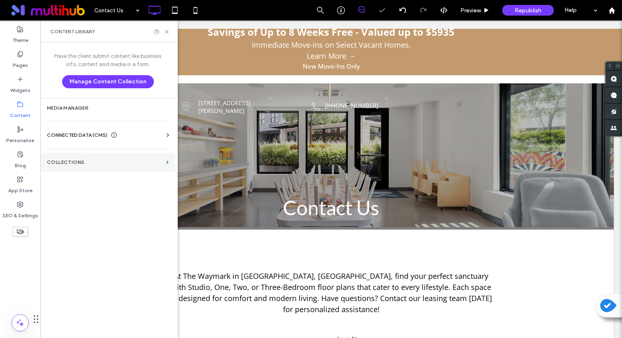
click at [81, 159] on section "Collections" at bounding box center [107, 162] width 135 height 19
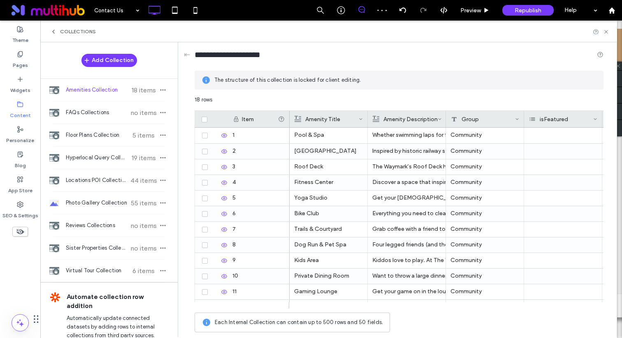
click at [11, 101] on div "Content" at bounding box center [20, 109] width 40 height 25
click at [23, 104] on icon at bounding box center [20, 104] width 7 height 7
click at [55, 31] on icon at bounding box center [53, 31] width 7 height 7
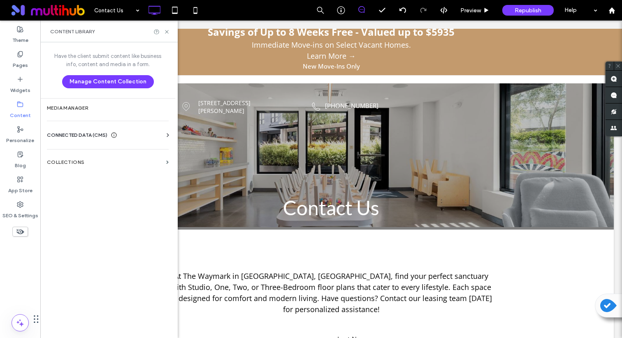
click at [124, 143] on div "Business Info Business Text Business Images Find and Replace" at bounding box center [109, 142] width 125 height 7
click at [133, 135] on div "CONNECTED DATA (CMS)" at bounding box center [109, 135] width 125 height 8
click at [79, 177] on section "Business Text" at bounding box center [109, 174] width 125 height 19
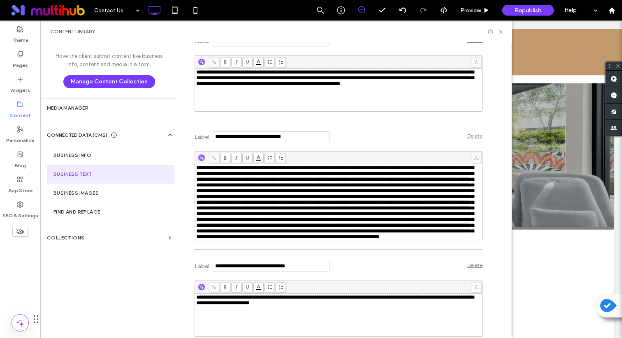
scroll to position [5751, 0]
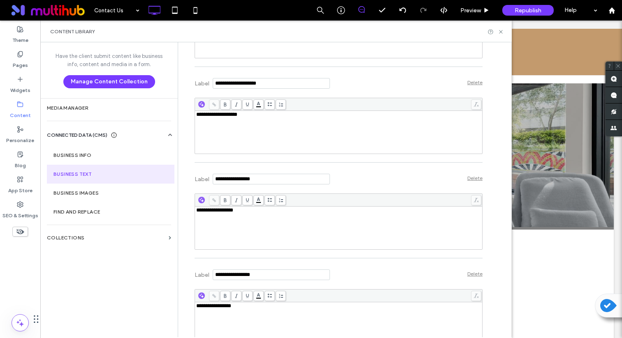
click at [376, 118] on div "**********" at bounding box center [338, 115] width 285 height 6
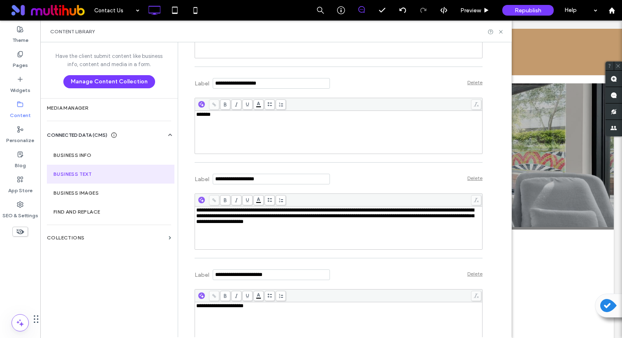
click at [224, 153] on div "*******" at bounding box center [338, 132] width 285 height 41
click at [228, 153] on div "*******" at bounding box center [338, 132] width 285 height 41
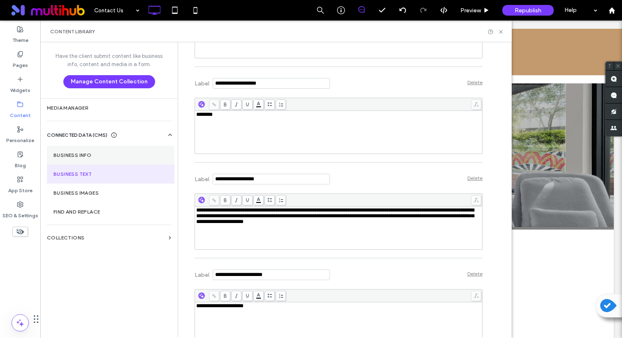
click at [119, 151] on section "Business Info" at bounding box center [110, 155] width 127 height 19
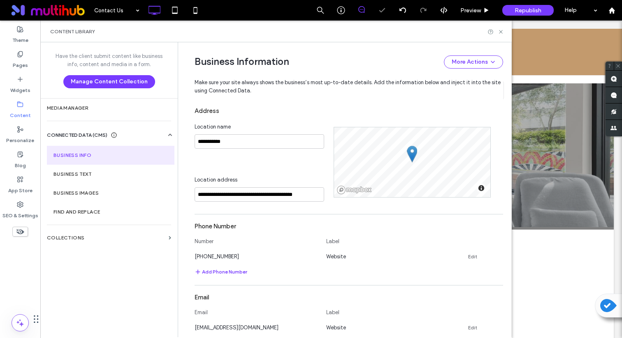
scroll to position [258, 0]
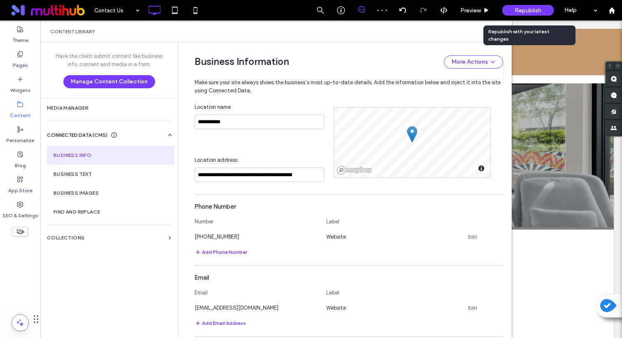
click at [533, 8] on span "Republish" at bounding box center [527, 10] width 27 height 7
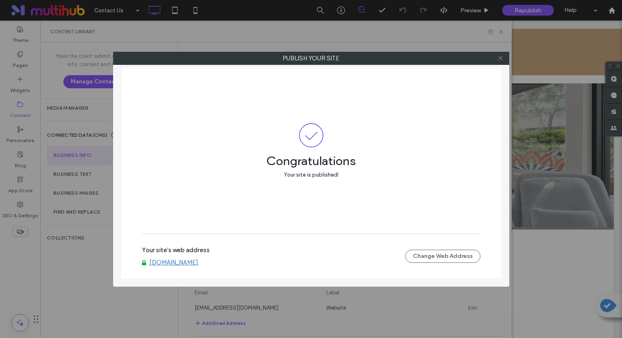
click at [502, 54] on span at bounding box center [500, 58] width 6 height 12
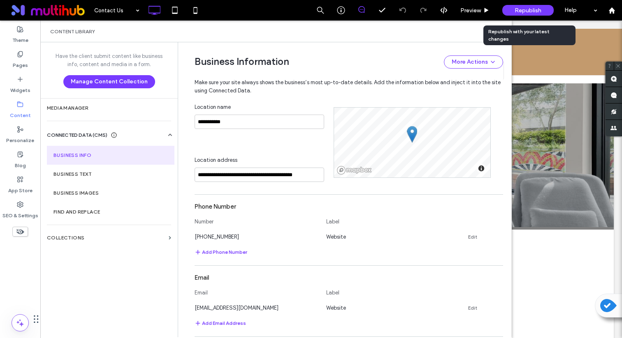
click at [529, 11] on span "Republish" at bounding box center [527, 10] width 27 height 7
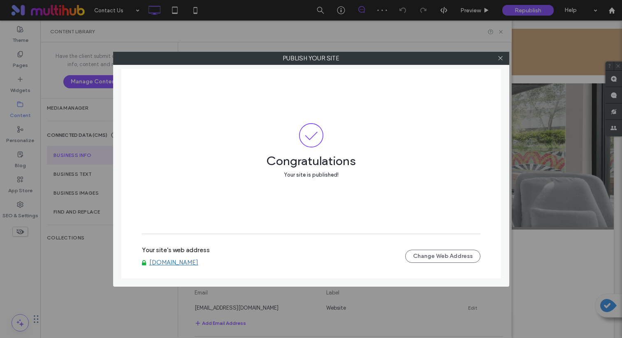
click at [184, 266] on div "Your site's web address www.thewaymarkapts.com Change Web Address" at bounding box center [311, 256] width 338 height 26
click at [186, 265] on link "www.thewaymarkapts.com" at bounding box center [173, 262] width 49 height 7
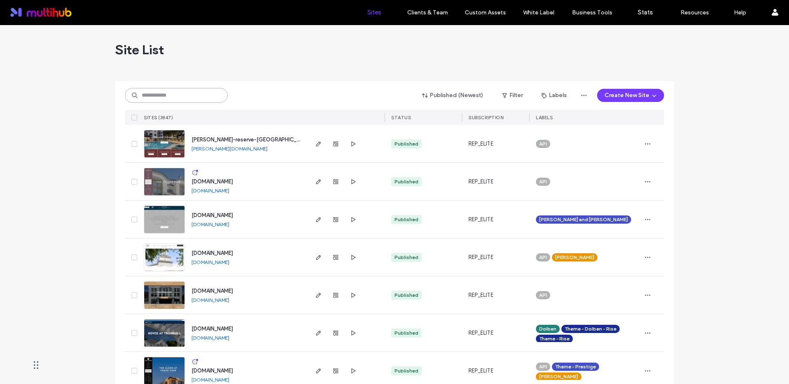
click at [184, 96] on input at bounding box center [176, 95] width 103 height 15
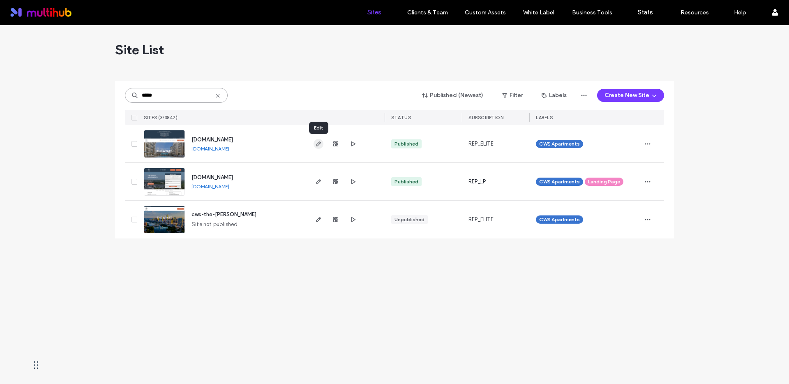
type input "*****"
click at [317, 146] on icon "button" at bounding box center [318, 144] width 7 height 7
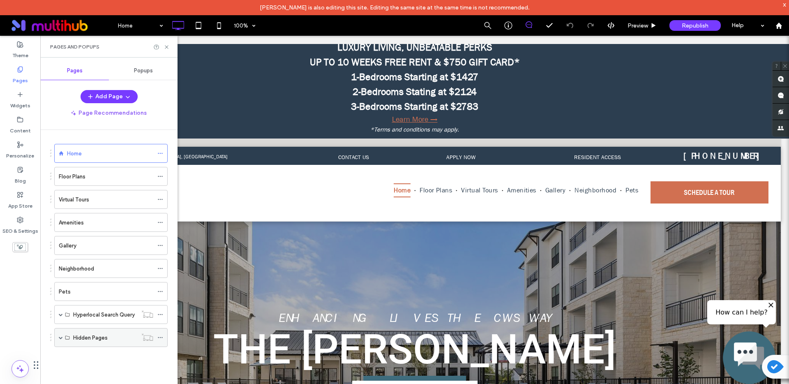
click at [61, 336] on span at bounding box center [61, 337] width 4 height 4
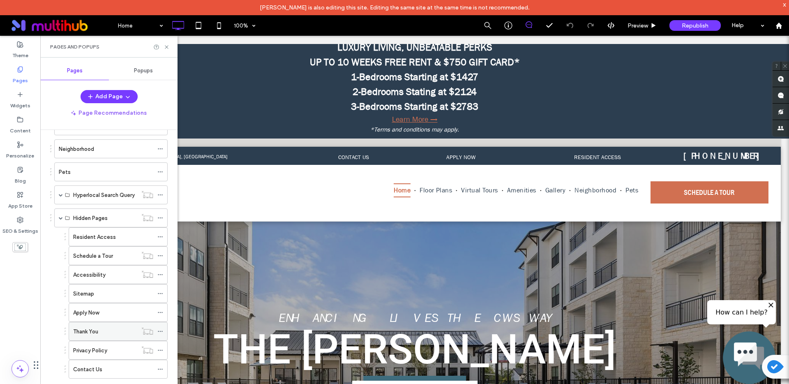
scroll to position [124, 0]
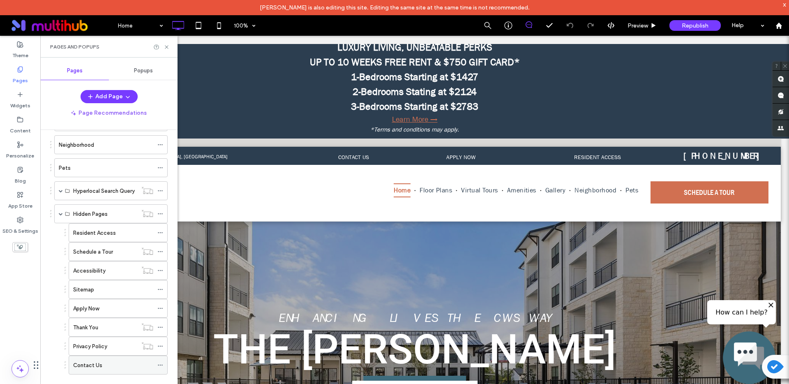
click at [92, 365] on label "Contact Us" at bounding box center [87, 365] width 29 height 14
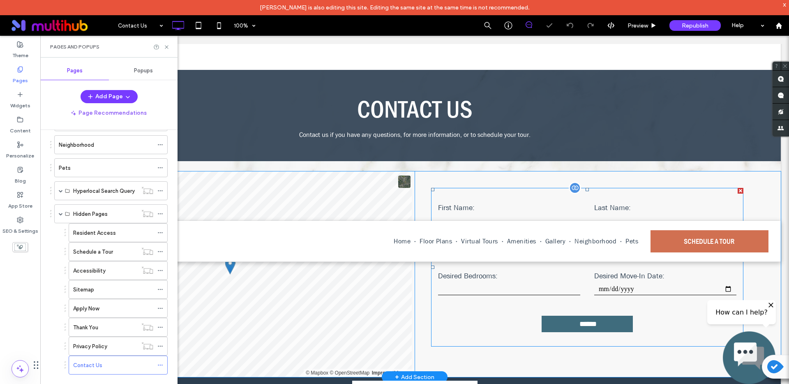
click at [580, 276] on div "**********" at bounding box center [509, 283] width 156 height 26
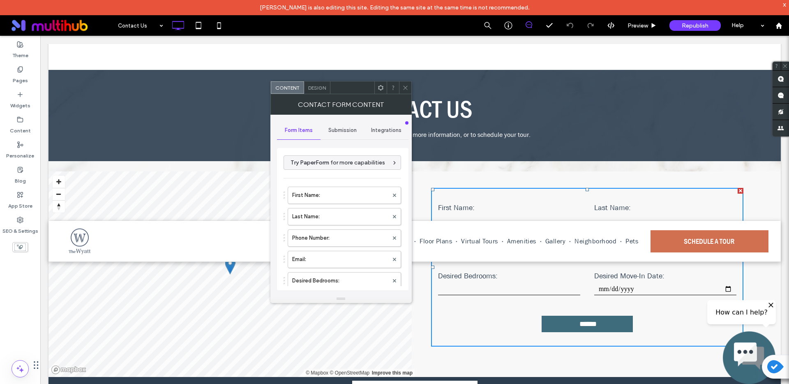
click at [387, 127] on span "Integrations" at bounding box center [386, 130] width 30 height 7
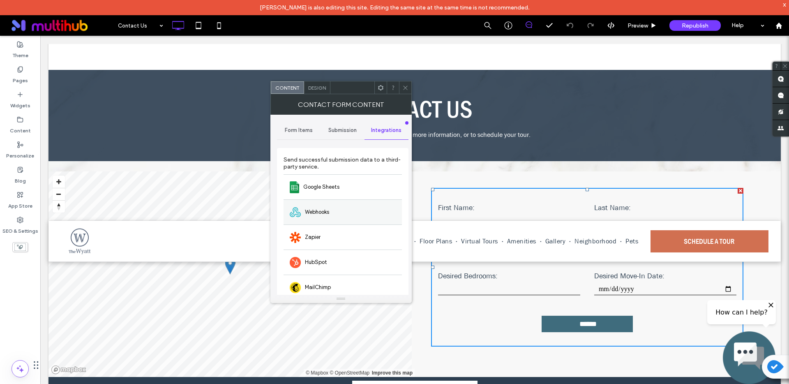
click at [316, 211] on span "Webhooks" at bounding box center [317, 212] width 24 height 8
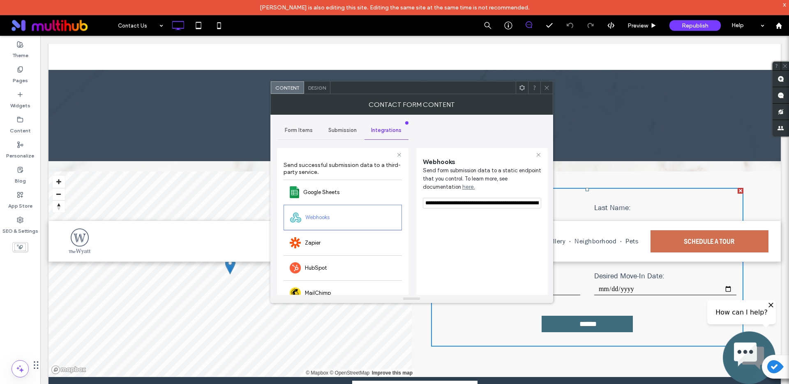
click at [461, 203] on input "**********" at bounding box center [482, 203] width 118 height 11
click at [346, 131] on span "Submission" at bounding box center [342, 130] width 28 height 7
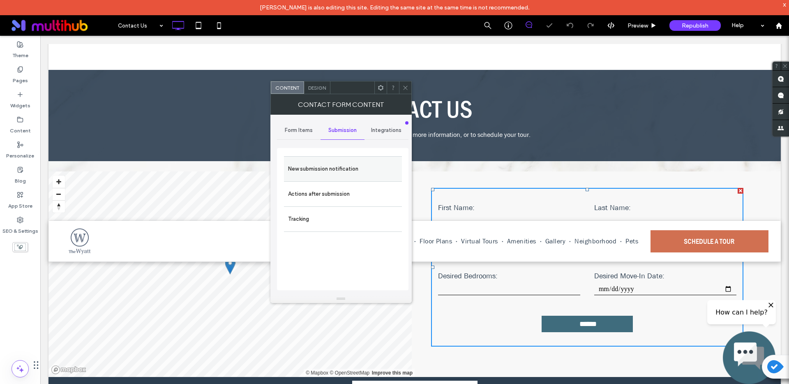
click at [333, 167] on label "New submission notification" at bounding box center [343, 169] width 110 height 16
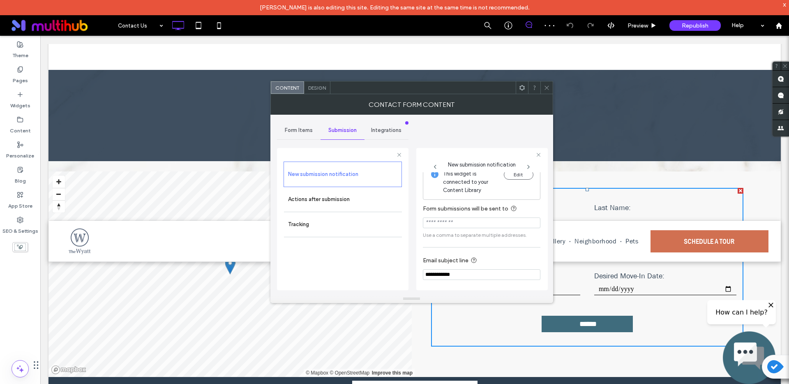
scroll to position [43, 0]
click at [298, 126] on div "Form Items" at bounding box center [299, 130] width 44 height 18
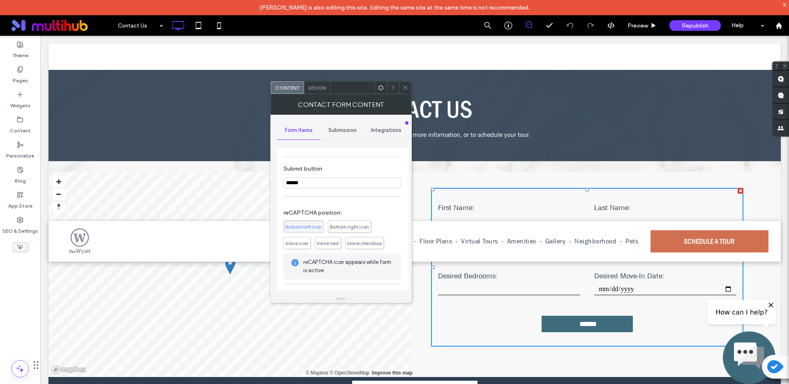
scroll to position [209, 0]
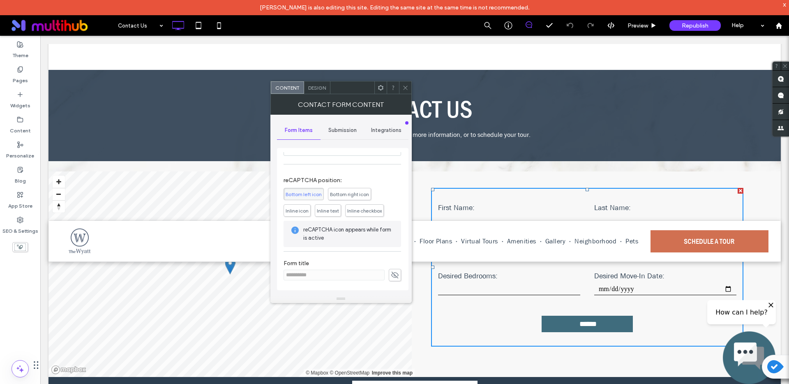
click at [378, 86] on icon at bounding box center [381, 88] width 6 height 6
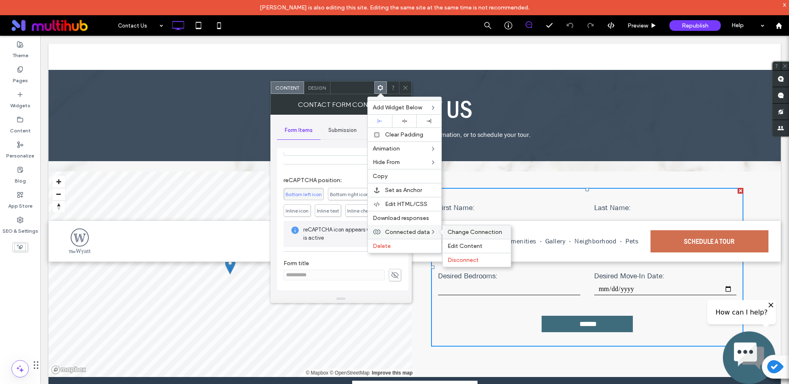
click at [467, 236] on div "Change Connection" at bounding box center [477, 232] width 68 height 14
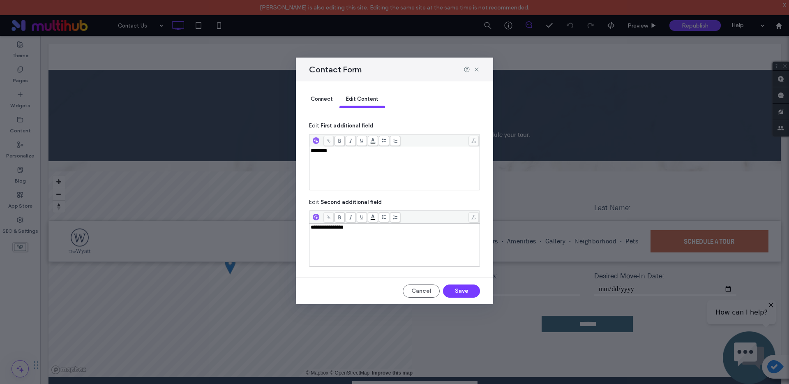
click at [332, 101] on span "Connect" at bounding box center [322, 99] width 22 height 6
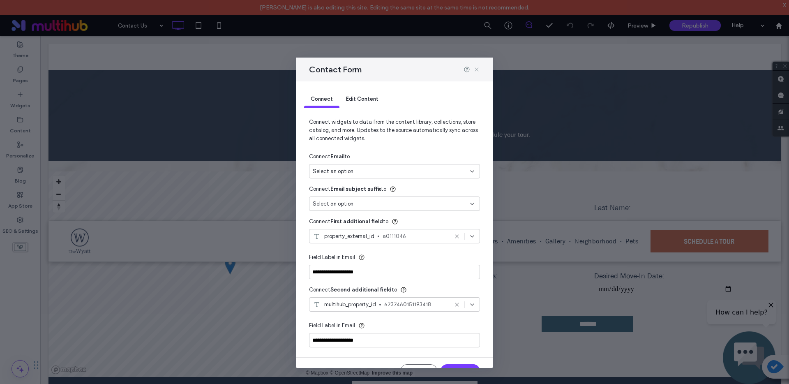
click at [478, 67] on icon at bounding box center [477, 69] width 7 height 7
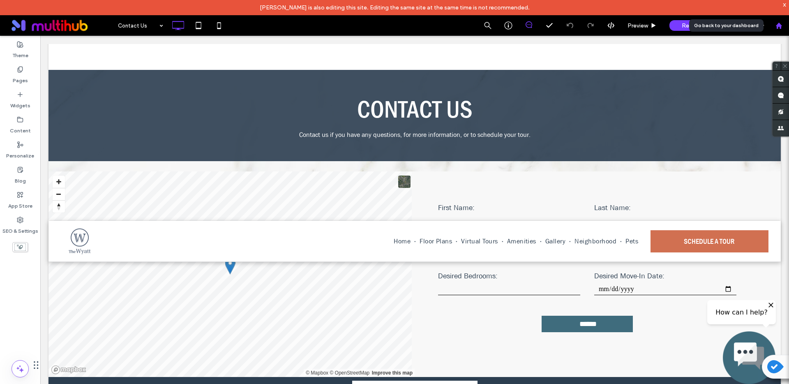
click at [781, 29] on icon at bounding box center [779, 25] width 7 height 7
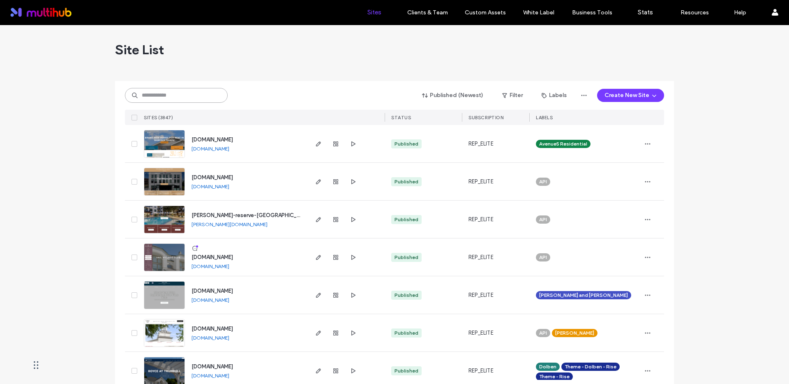
click at [198, 95] on input at bounding box center [176, 95] width 103 height 15
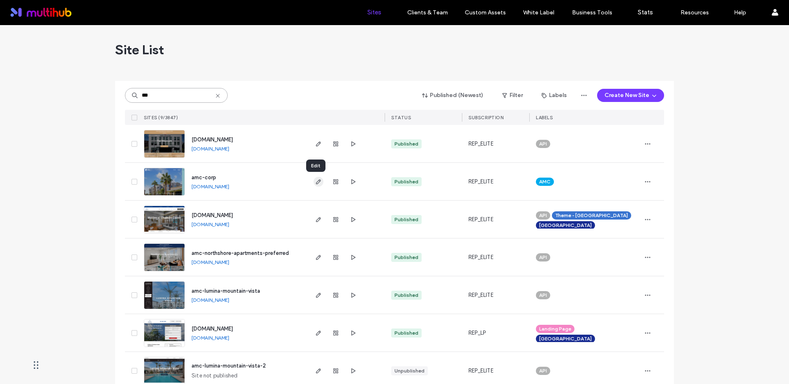
type input "***"
click at [318, 181] on icon "button" at bounding box center [318, 181] width 7 height 7
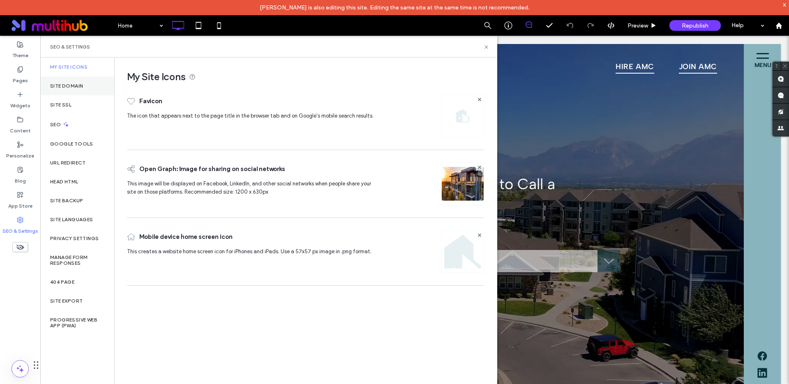
scroll to position [164, 247]
click at [75, 88] on label "Site Domain" at bounding box center [66, 86] width 33 height 6
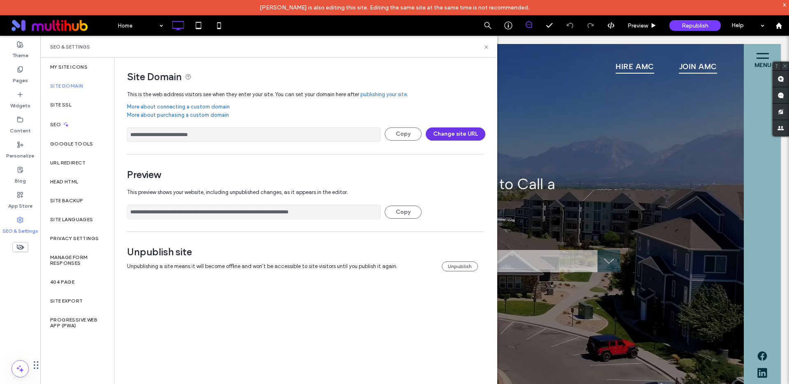
click at [461, 133] on button "Change site URL" at bounding box center [456, 133] width 60 height 13
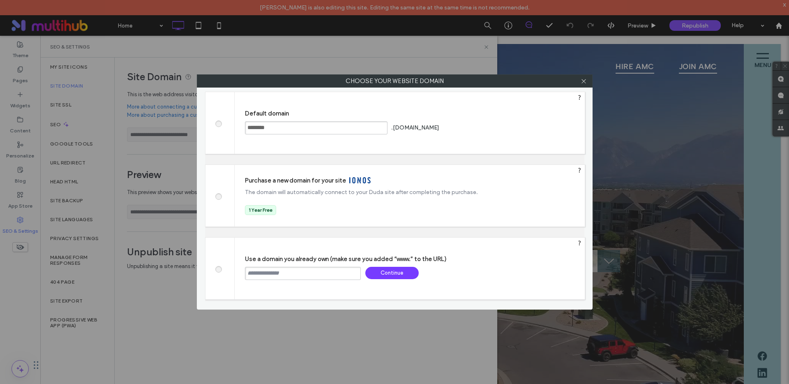
click at [298, 272] on input "text" at bounding box center [303, 273] width 116 height 13
type input "*"
type input "**********"
click at [393, 271] on div "Continue" at bounding box center [391, 273] width 53 height 12
type input "**********"
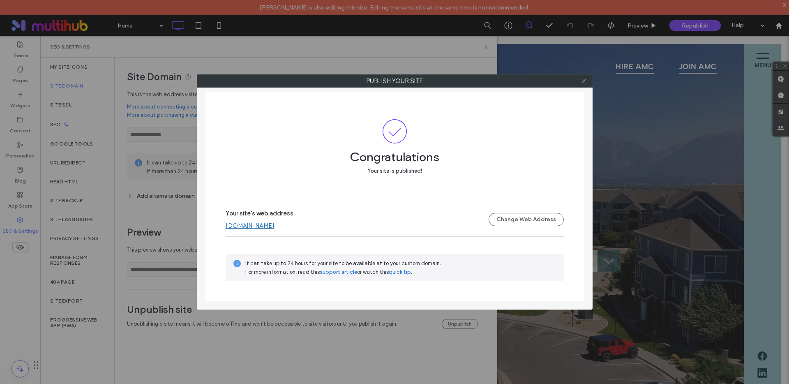
click at [585, 81] on icon at bounding box center [584, 81] width 6 height 6
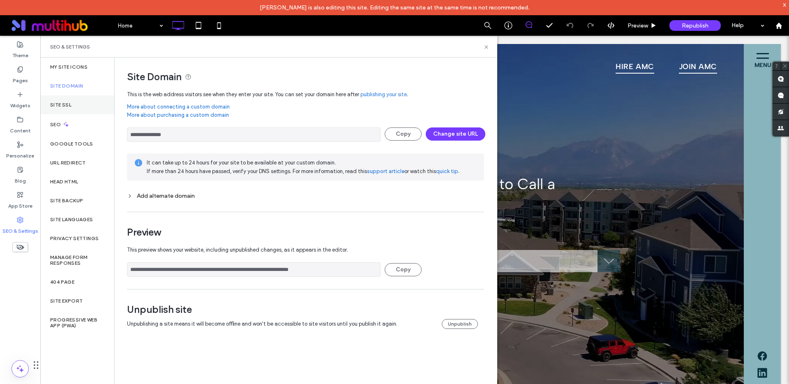
click at [70, 104] on label "Site SSL" at bounding box center [60, 105] width 21 height 6
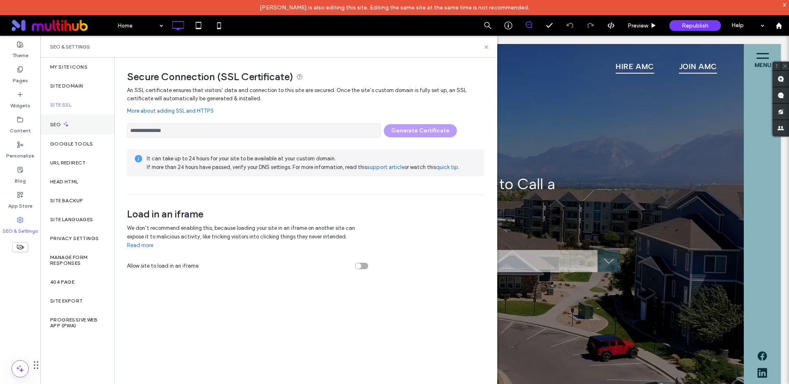
click at [67, 118] on div "SEO" at bounding box center [77, 124] width 74 height 20
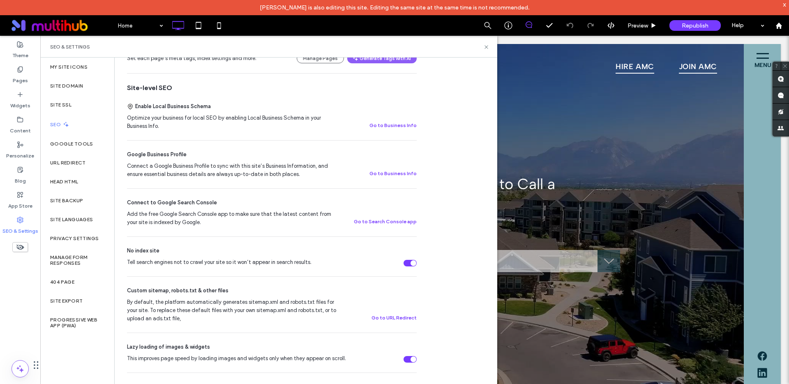
scroll to position [134, 0]
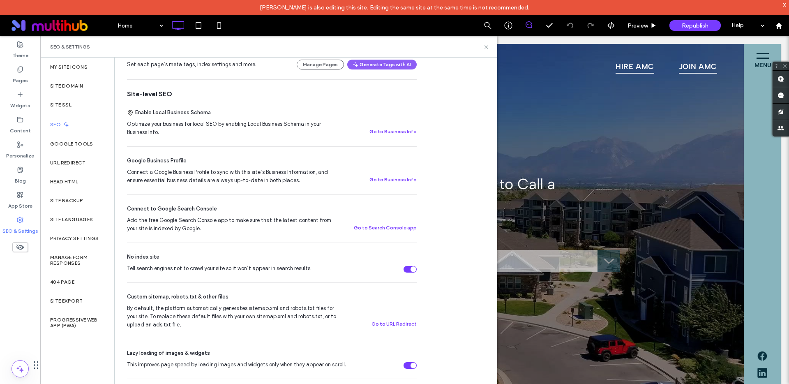
drag, startPoint x: 412, startPoint y: 270, endPoint x: 425, endPoint y: 269, distance: 13.6
click at [425, 269] on div "SEO Optimize your site to increase its visibility in relevant search results. N…" at bounding box center [272, 309] width 314 height 770
click at [415, 270] on div "Tell search engines not to crawl your site so it won’t appear in search results." at bounding box center [414, 269] width 6 height 6
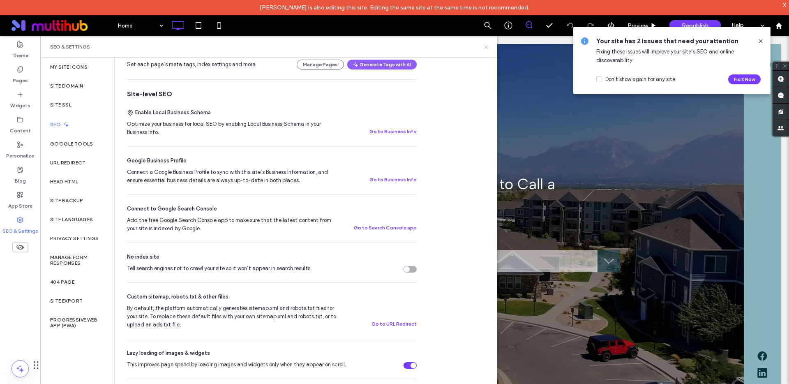
click at [487, 47] on use at bounding box center [486, 46] width 3 height 3
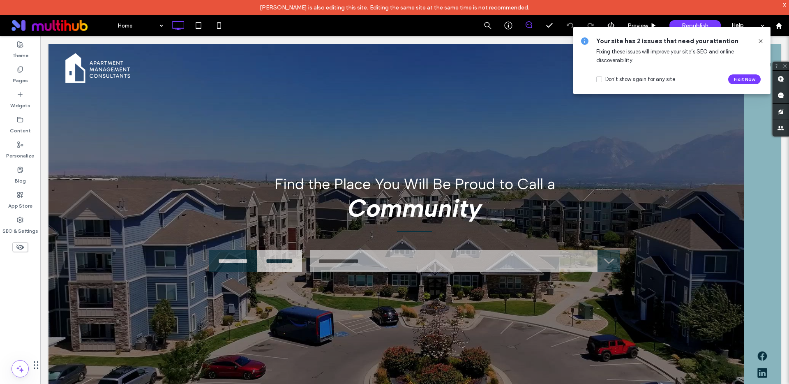
drag, startPoint x: 760, startPoint y: 44, endPoint x: 724, endPoint y: 25, distance: 41.0
click at [760, 44] on icon at bounding box center [761, 41] width 7 height 7
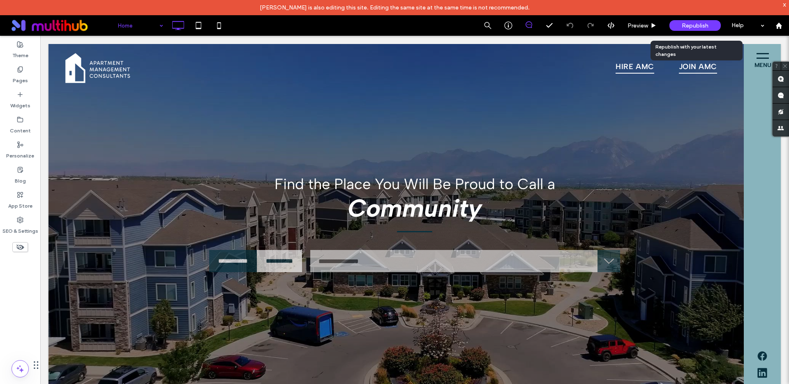
click at [697, 26] on span "Republish" at bounding box center [695, 25] width 27 height 7
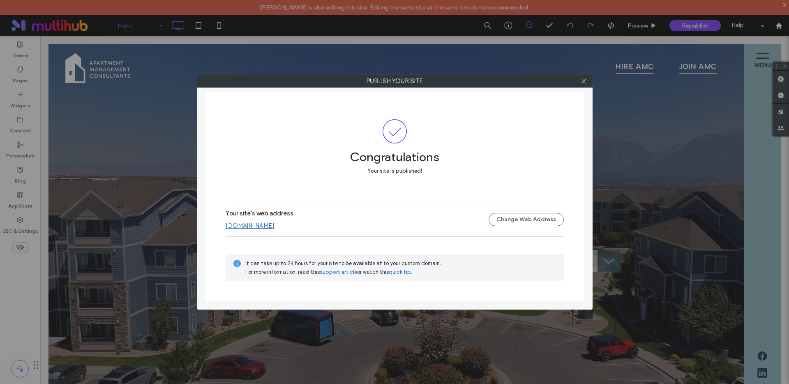
click at [252, 226] on link "[DOMAIN_NAME]" at bounding box center [250, 225] width 49 height 7
